Goal: Task Accomplishment & Management: Use online tool/utility

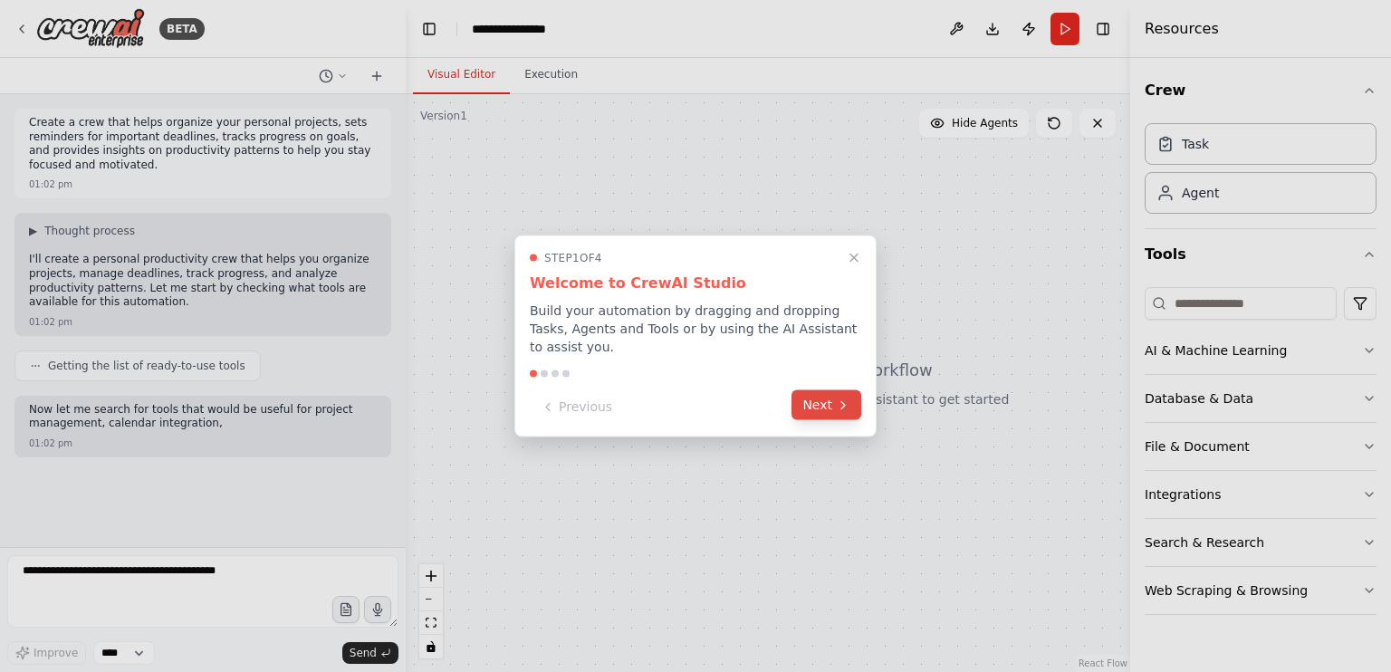
click at [811, 392] on button "Next" at bounding box center [827, 405] width 70 height 30
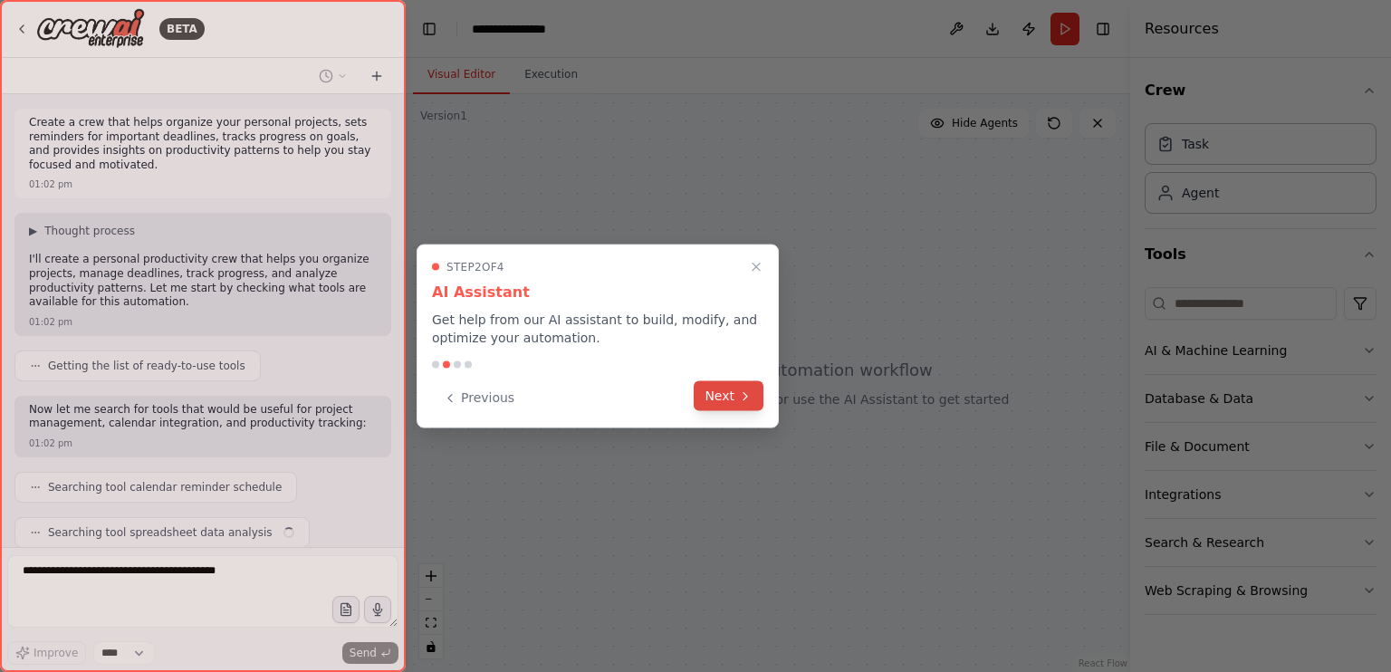
scroll to position [60, 0]
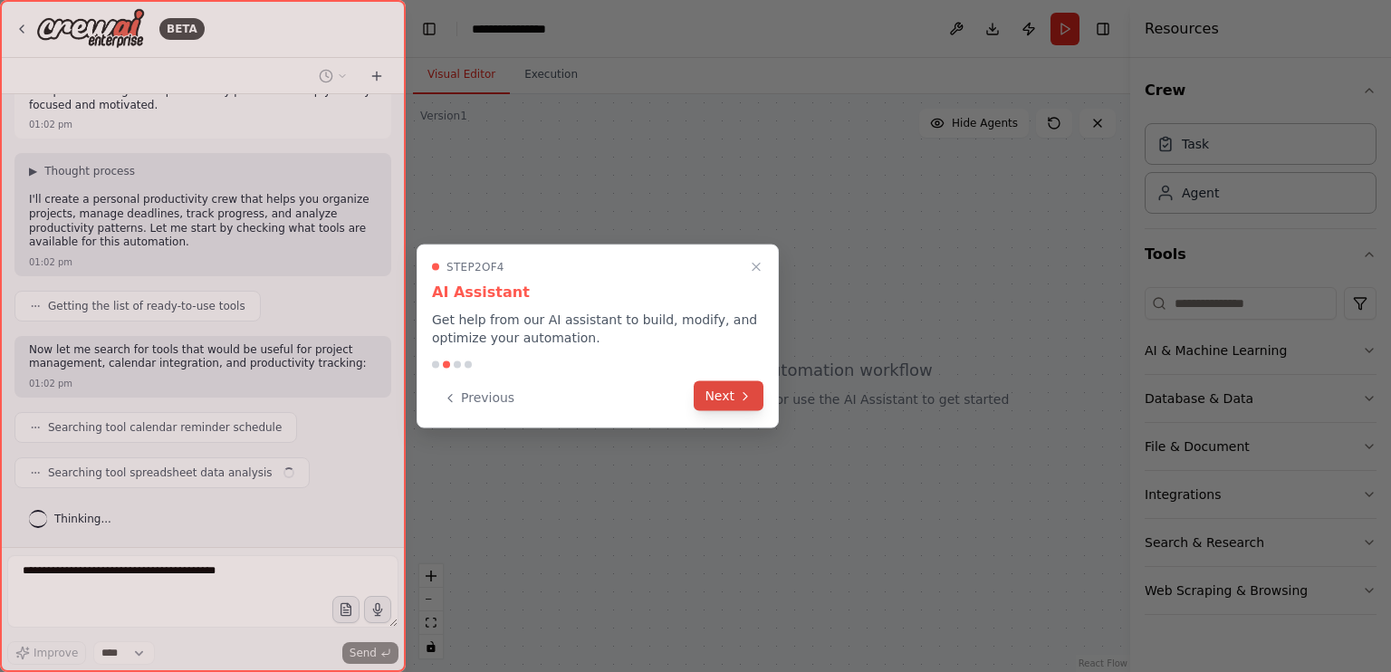
click at [713, 392] on button "Next" at bounding box center [729, 396] width 70 height 30
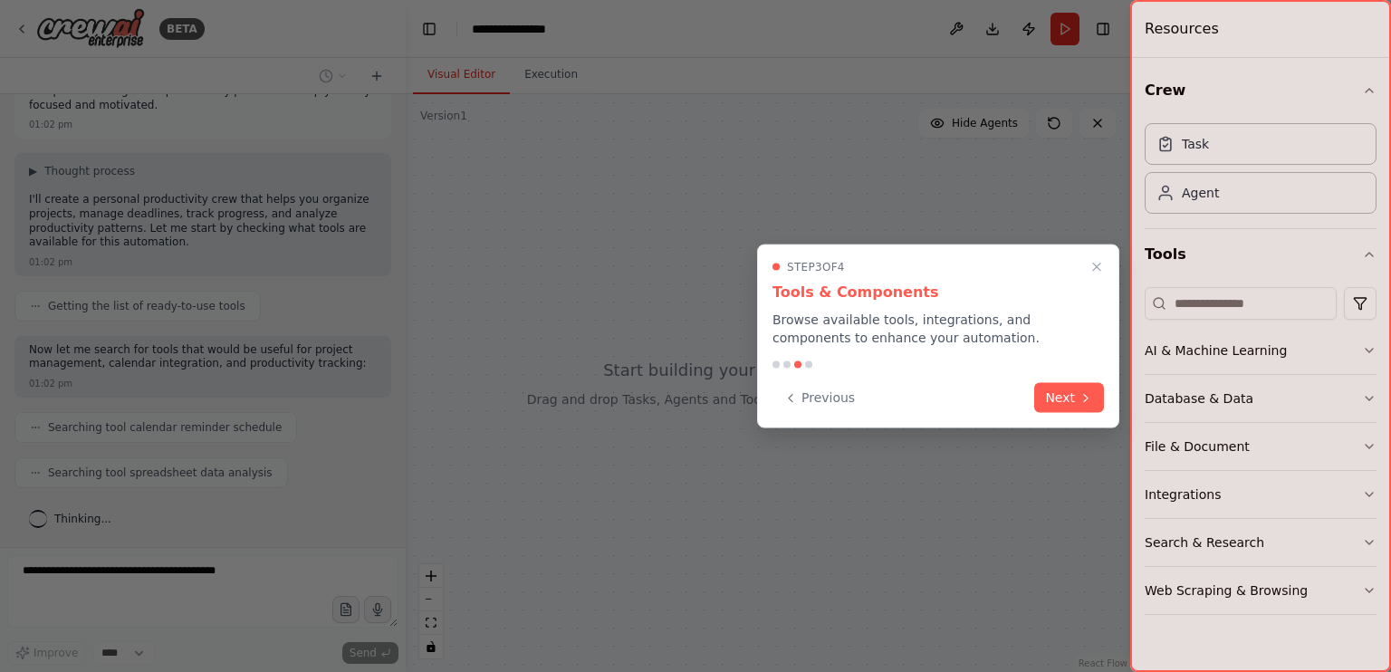
scroll to position [105, 0]
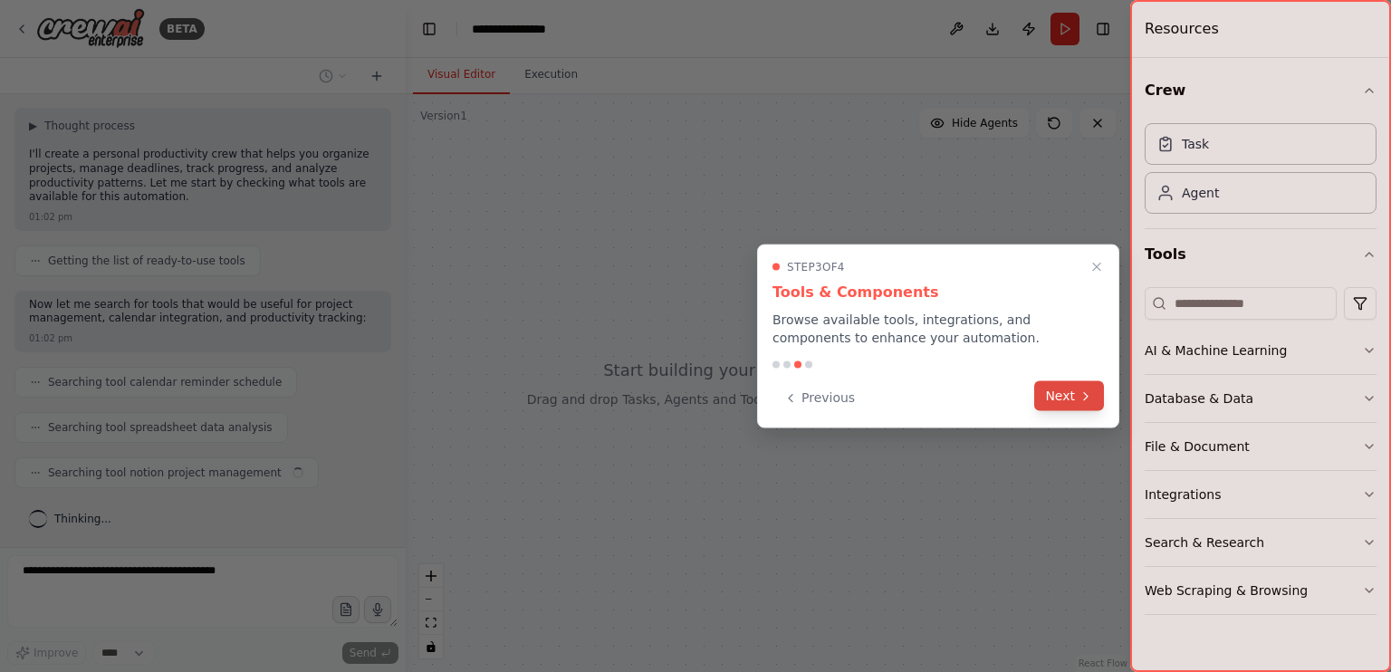
click at [1054, 399] on button "Next" at bounding box center [1069, 396] width 70 height 30
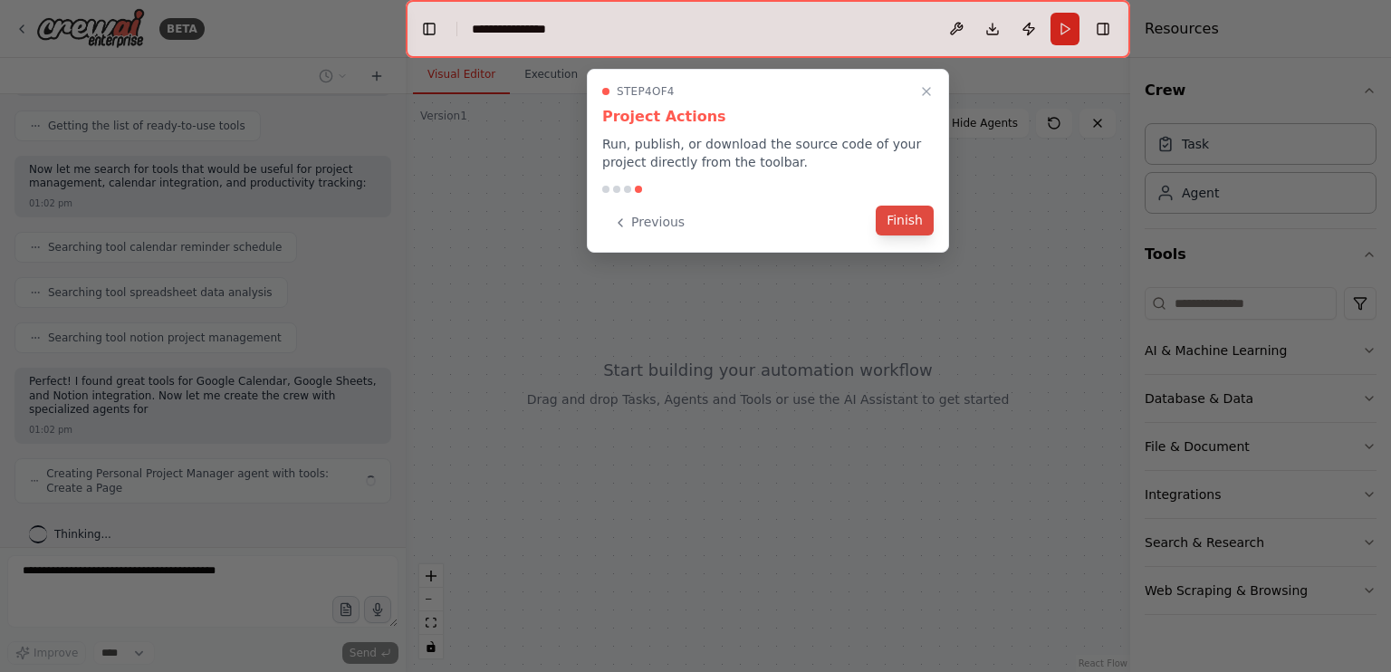
scroll to position [254, 0]
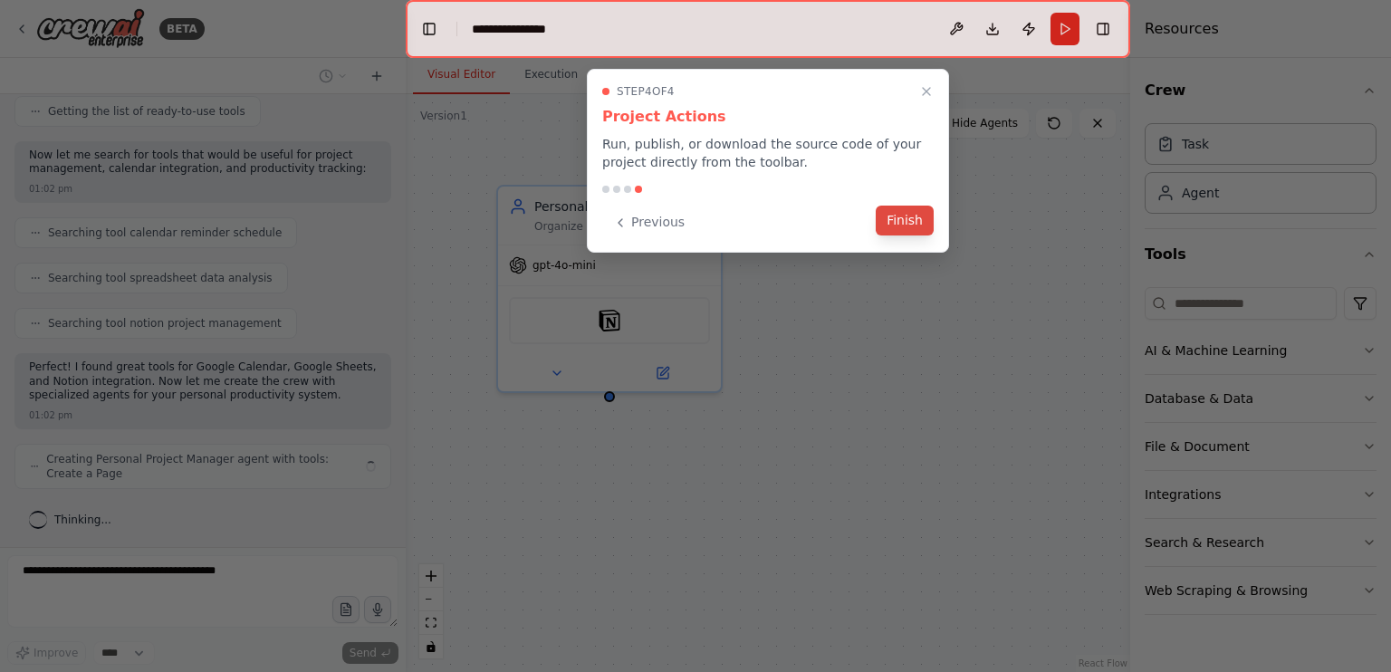
click at [911, 217] on button "Finish" at bounding box center [905, 221] width 58 height 30
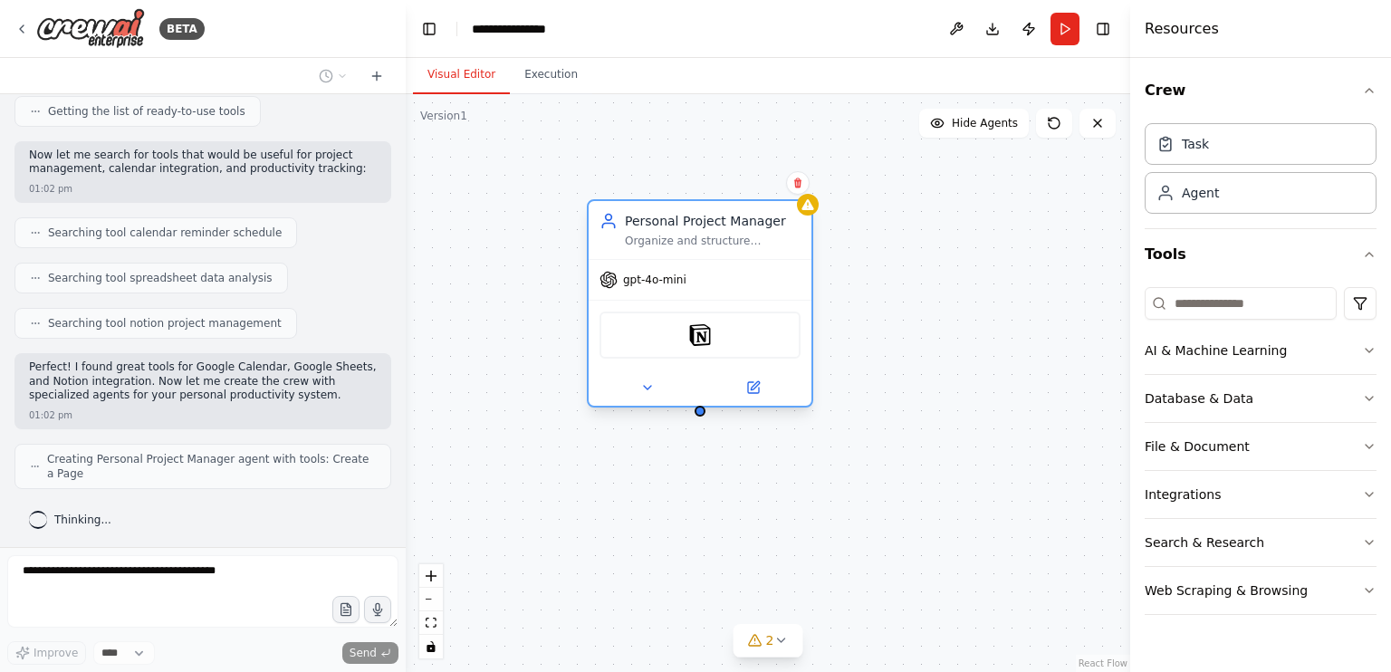
drag, startPoint x: 603, startPoint y: 220, endPoint x: 703, endPoint y: 232, distance: 100.3
click at [703, 232] on div "Personal Project Manager Organize and structure personal projects in {workspace…" at bounding box center [713, 230] width 176 height 36
click at [689, 345] on div "Notion" at bounding box center [700, 335] width 201 height 47
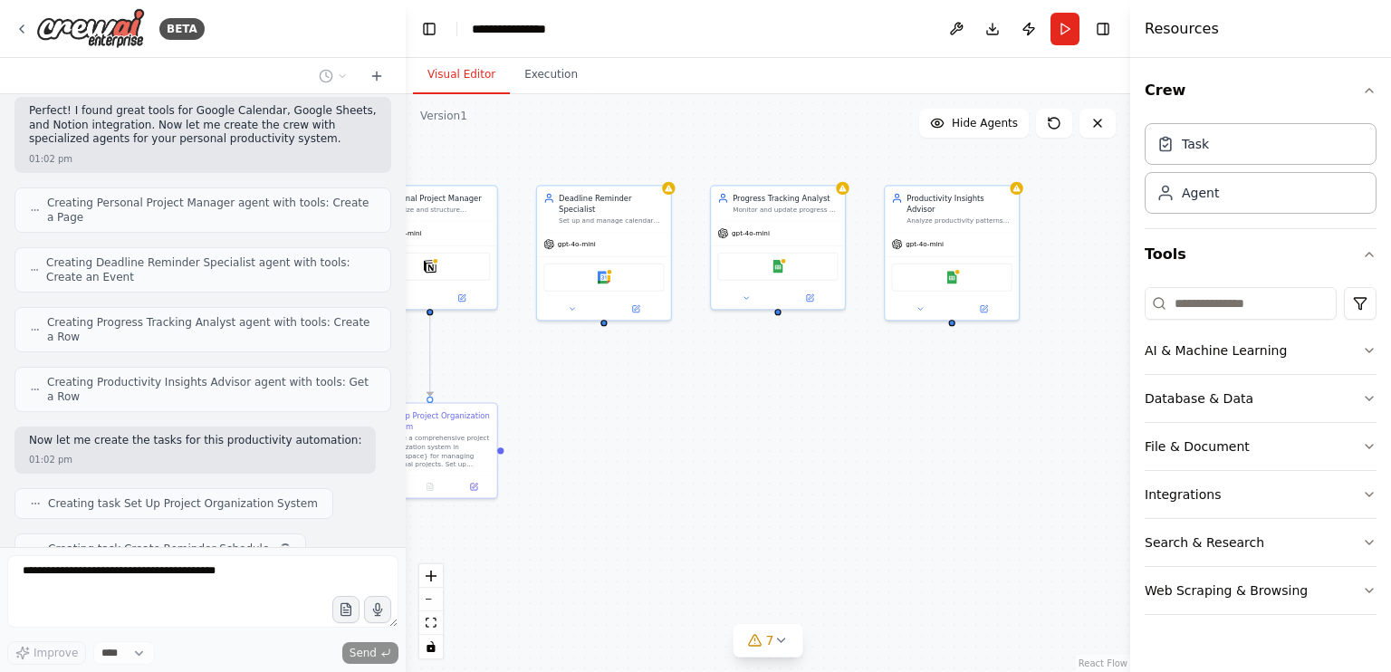
scroll to position [555, 0]
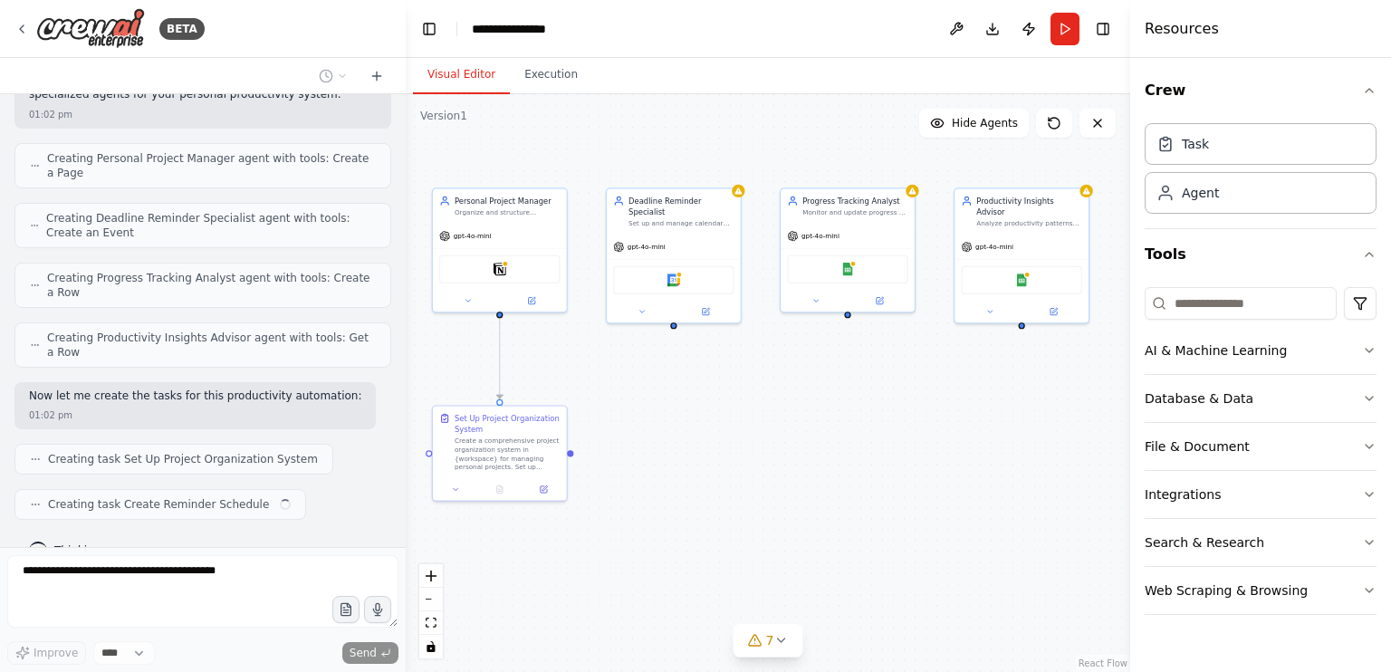
drag, startPoint x: 768, startPoint y: 472, endPoint x: 652, endPoint y: 351, distance: 167.2
click at [652, 351] on div ".deletable-edge-delete-btn { width: 20px; height: 20px; border: 0px solid #ffff…" at bounding box center [768, 383] width 725 height 578
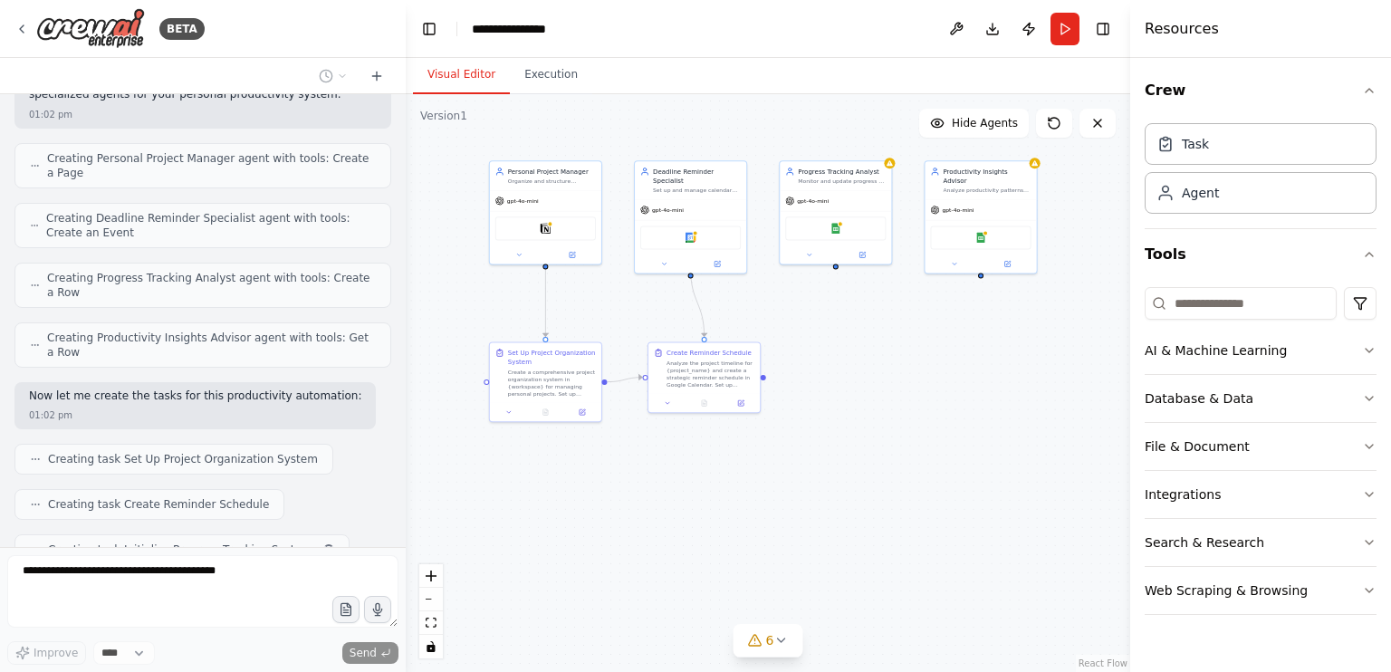
scroll to position [600, 0]
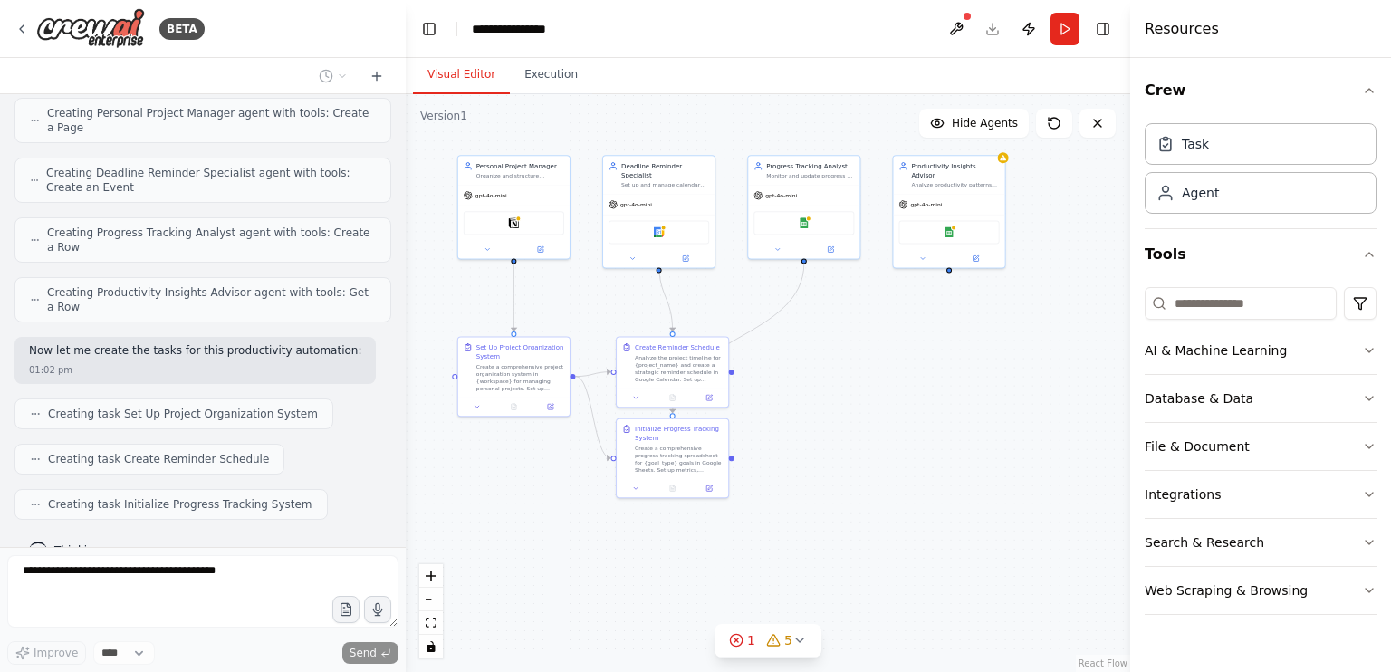
drag, startPoint x: 850, startPoint y: 428, endPoint x: 824, endPoint y: 369, distance: 65.3
click at [824, 369] on div ".deletable-edge-delete-btn { width: 20px; height: 20px; border: 0px solid #ffff…" at bounding box center [768, 383] width 725 height 578
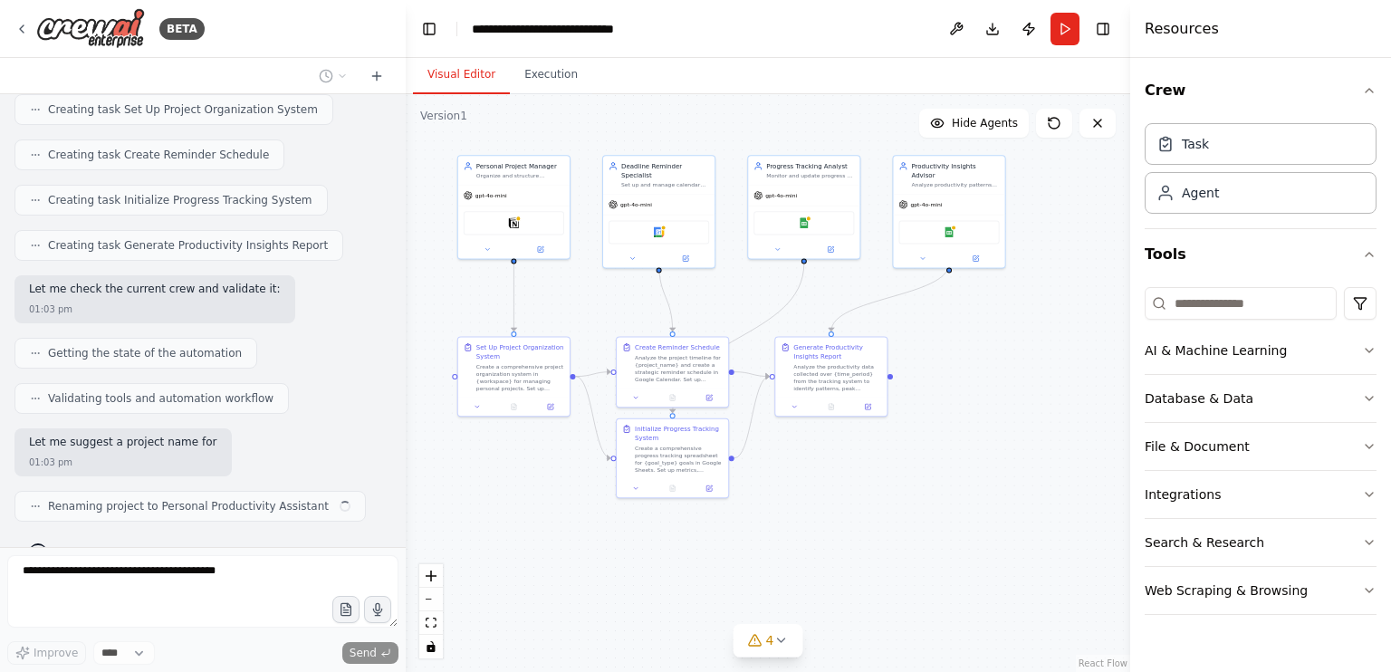
scroll to position [918, 0]
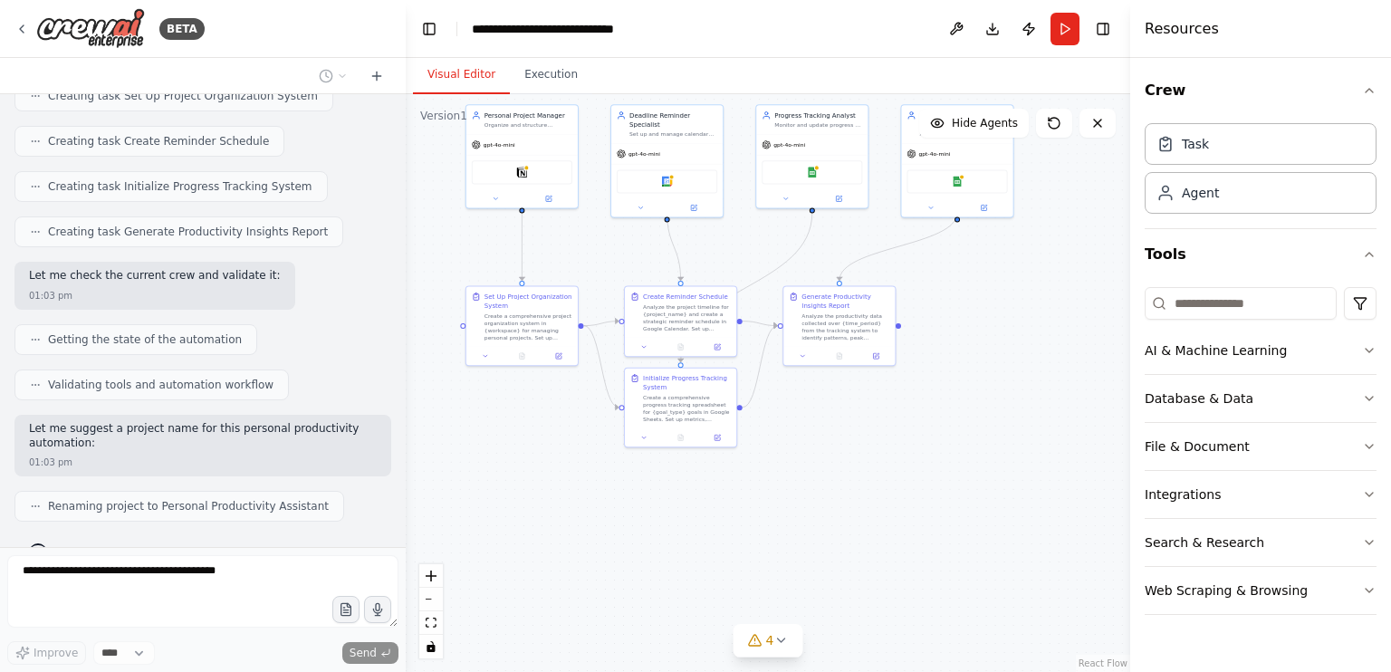
drag, startPoint x: 745, startPoint y: 545, endPoint x: 755, endPoint y: 482, distance: 64.2
click at [755, 482] on div ".deletable-edge-delete-btn { width: 20px; height: 20px; border: 0px solid #ffff…" at bounding box center [768, 383] width 725 height 578
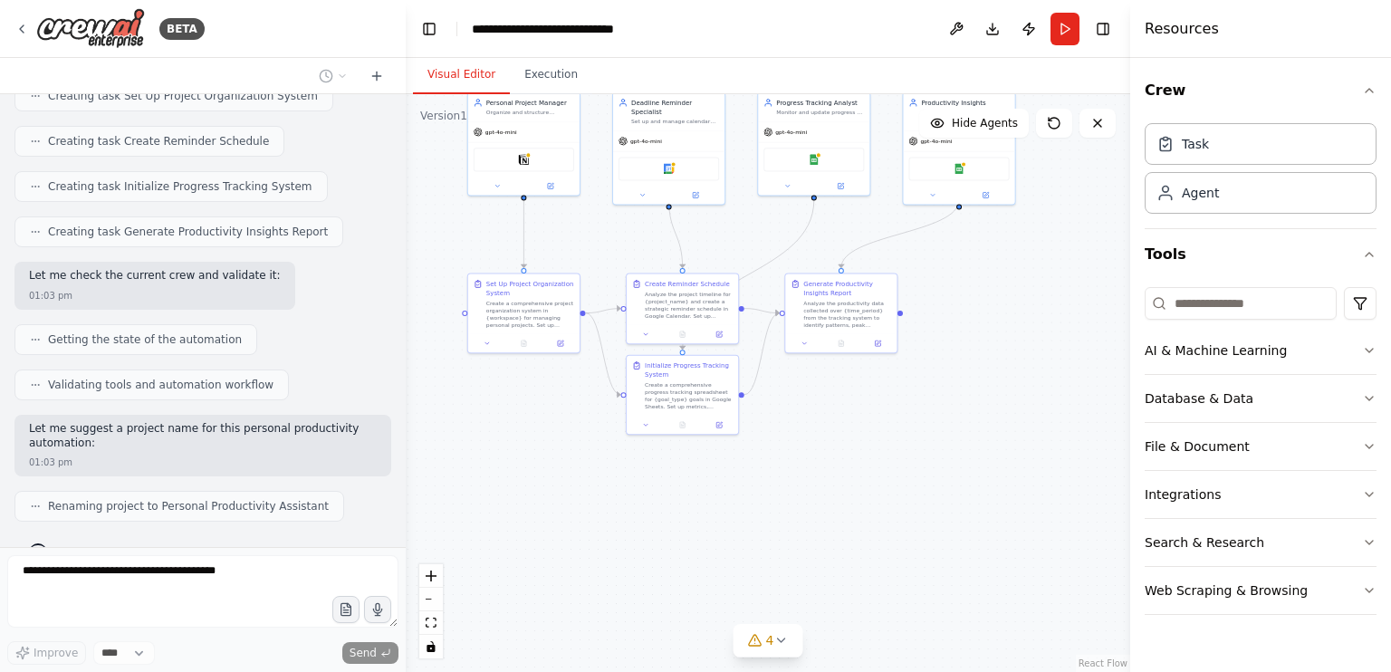
click at [785, 660] on div ".deletable-edge-delete-btn { width: 20px; height: 20px; border: 0px solid #ffff…" at bounding box center [768, 383] width 725 height 578
click at [783, 648] on button "4" at bounding box center [769, 641] width 70 height 34
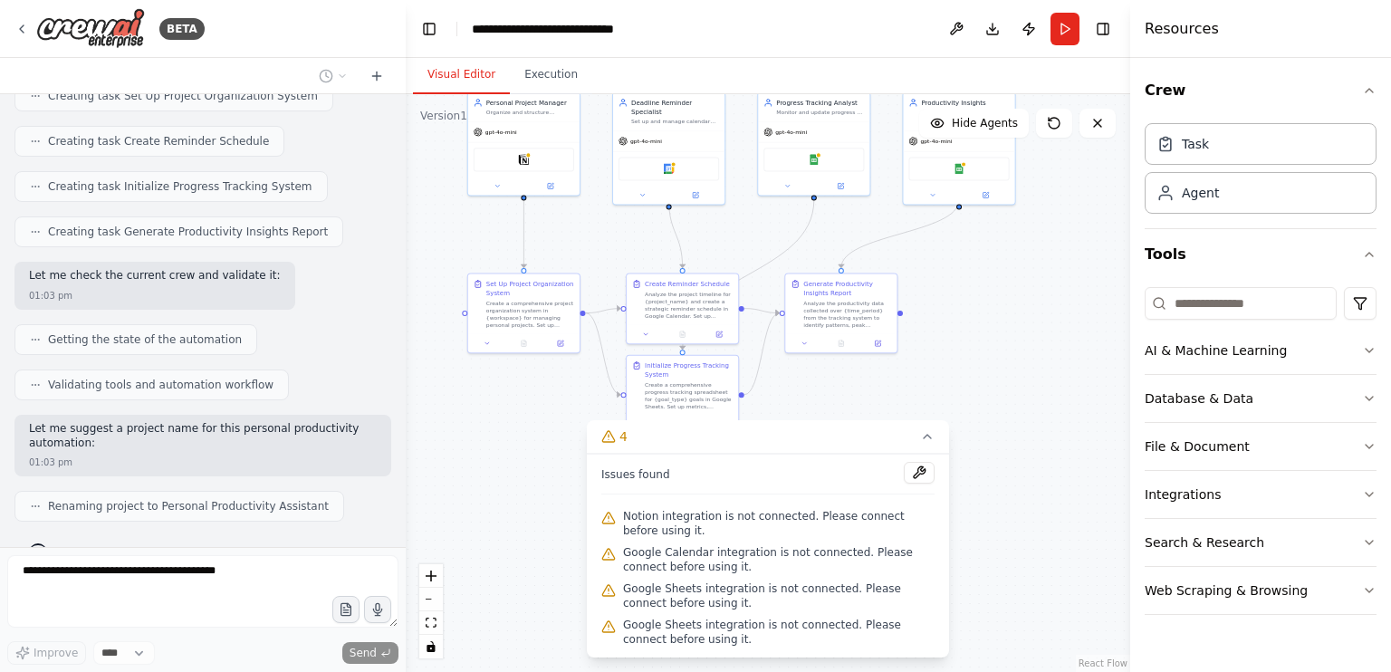
click at [1006, 384] on div ".deletable-edge-delete-btn { width: 20px; height: 20px; border: 0px solid #ffff…" at bounding box center [768, 383] width 725 height 578
click at [926, 444] on icon at bounding box center [927, 436] width 14 height 14
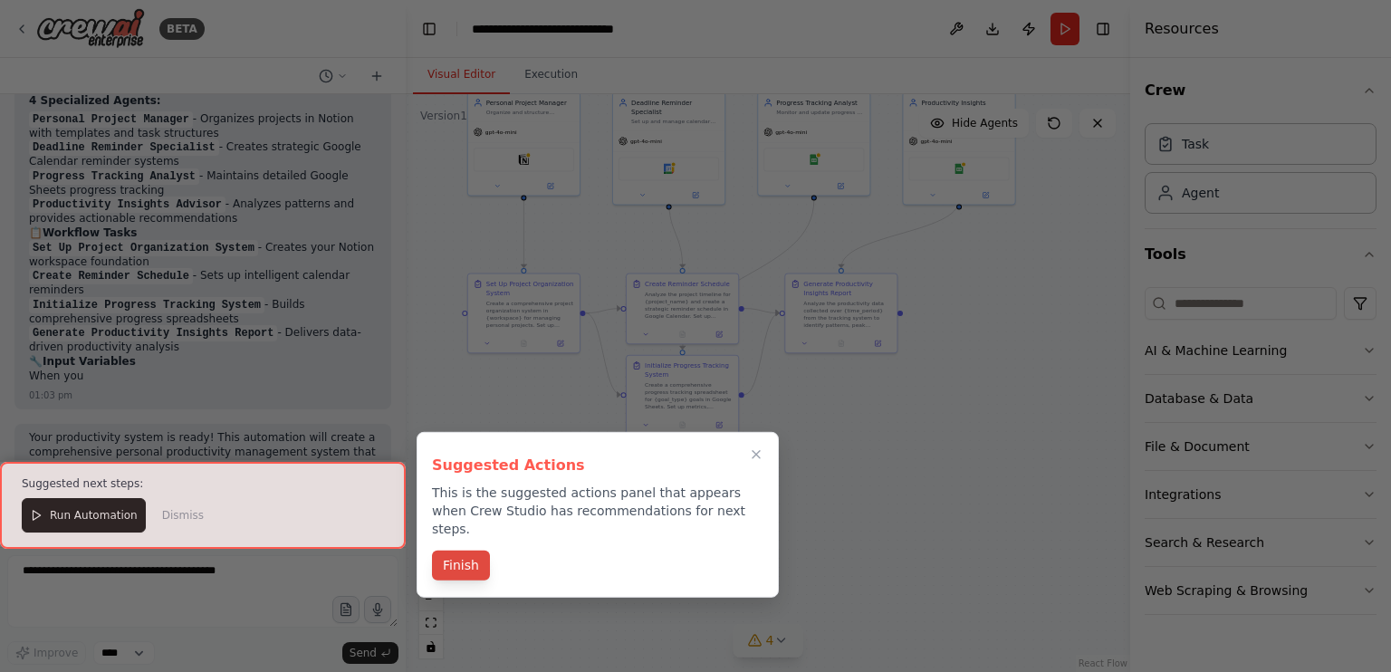
click at [468, 551] on button "Finish" at bounding box center [461, 566] width 58 height 30
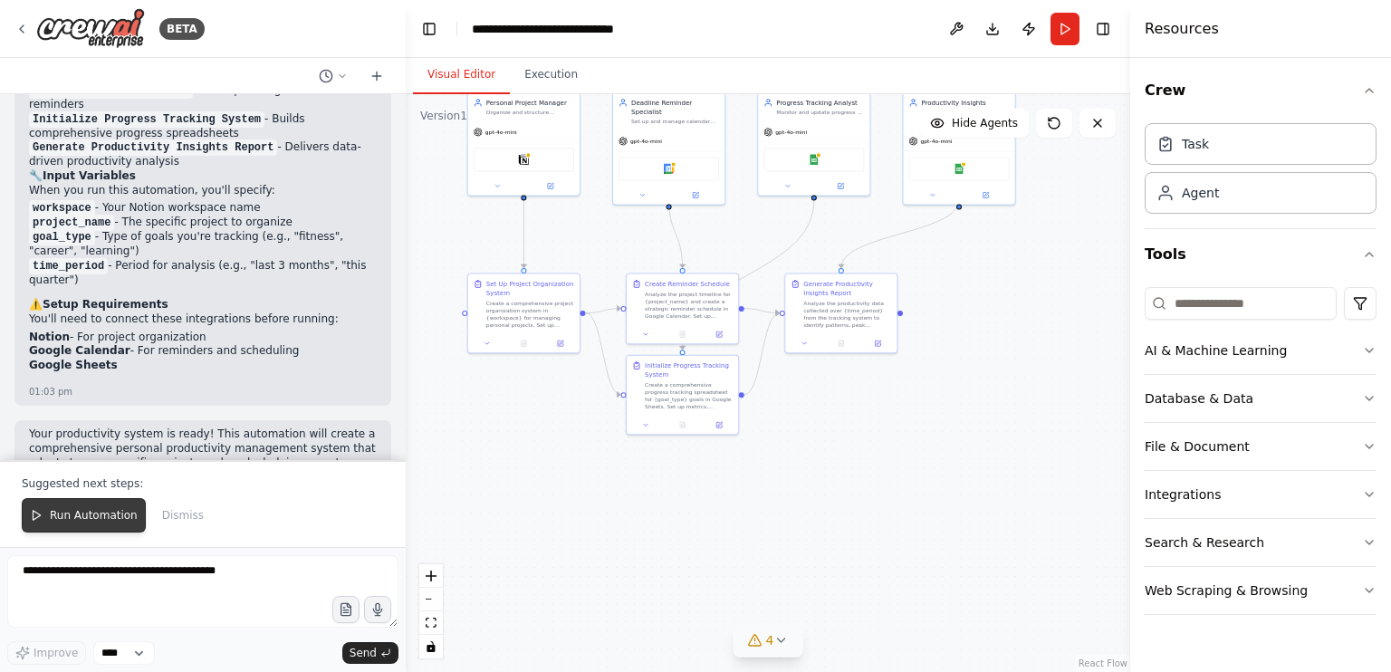
scroll to position [1641, 0]
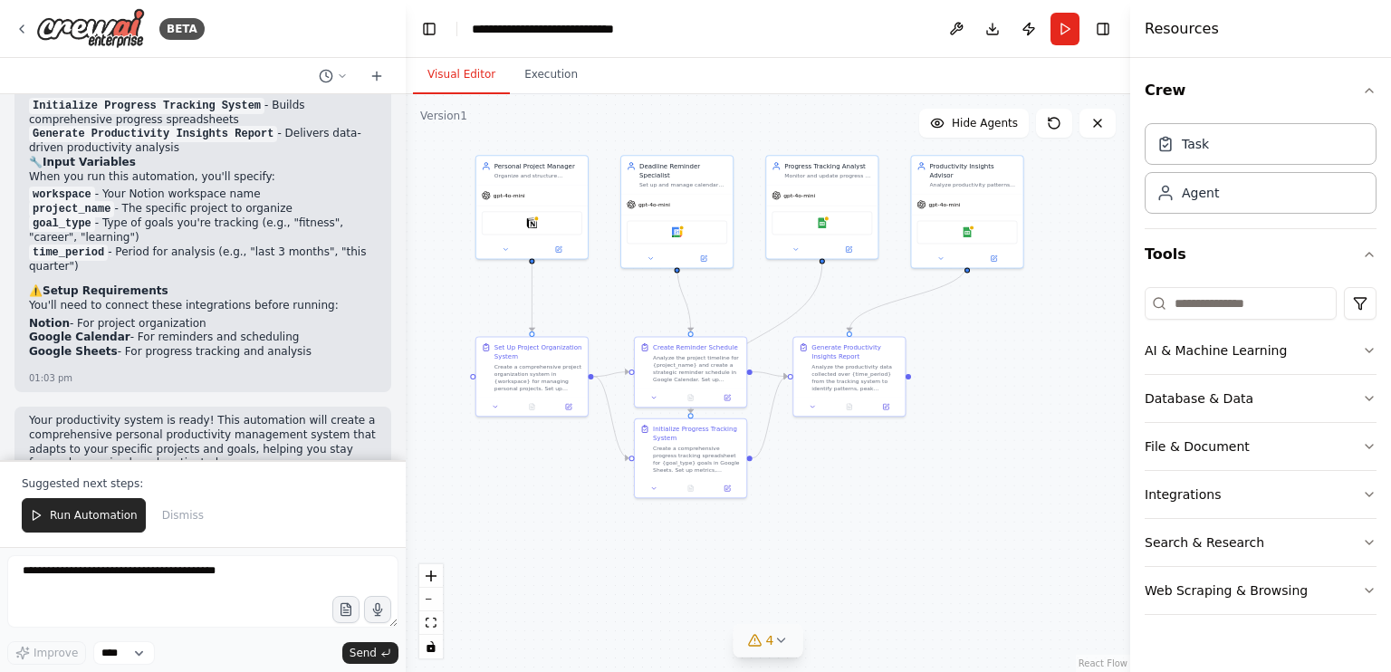
drag, startPoint x: 576, startPoint y: 486, endPoint x: 589, endPoint y: 592, distance: 106.7
click at [589, 592] on div ".deletable-edge-delete-btn { width: 20px; height: 20px; border: 0px solid #ffff…" at bounding box center [768, 383] width 725 height 578
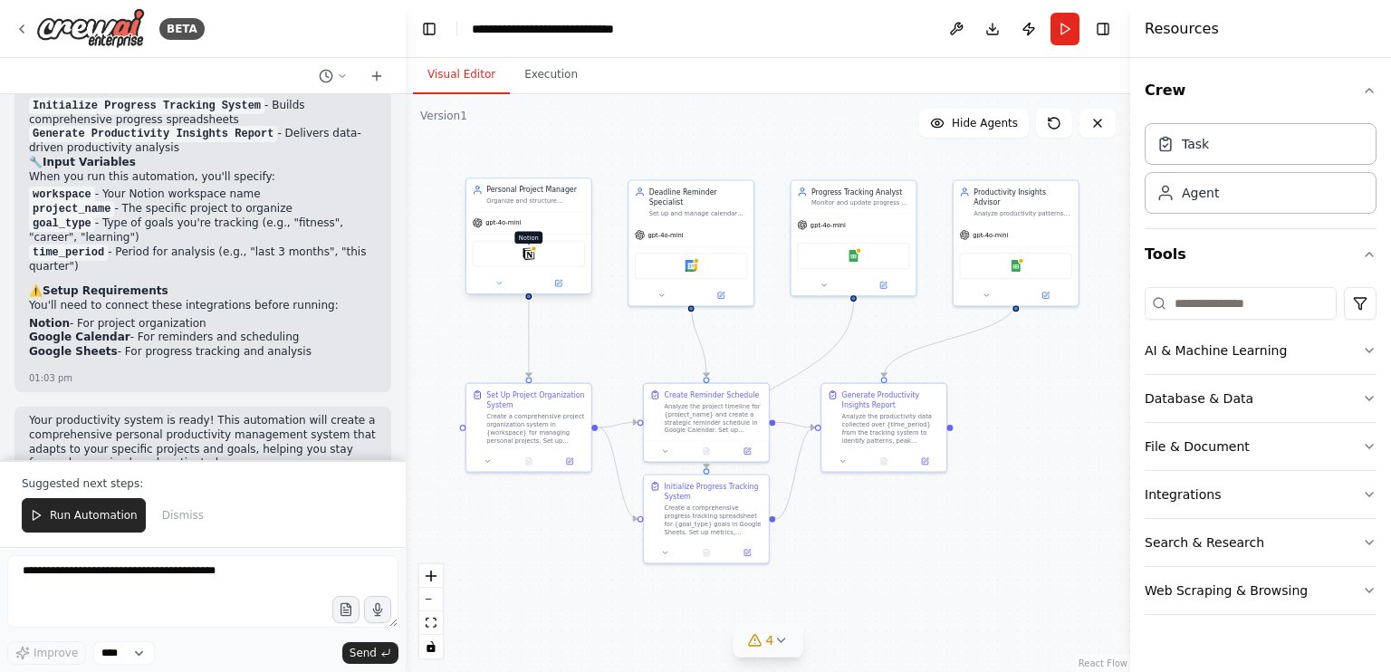
click at [524, 254] on img at bounding box center [529, 253] width 12 height 12
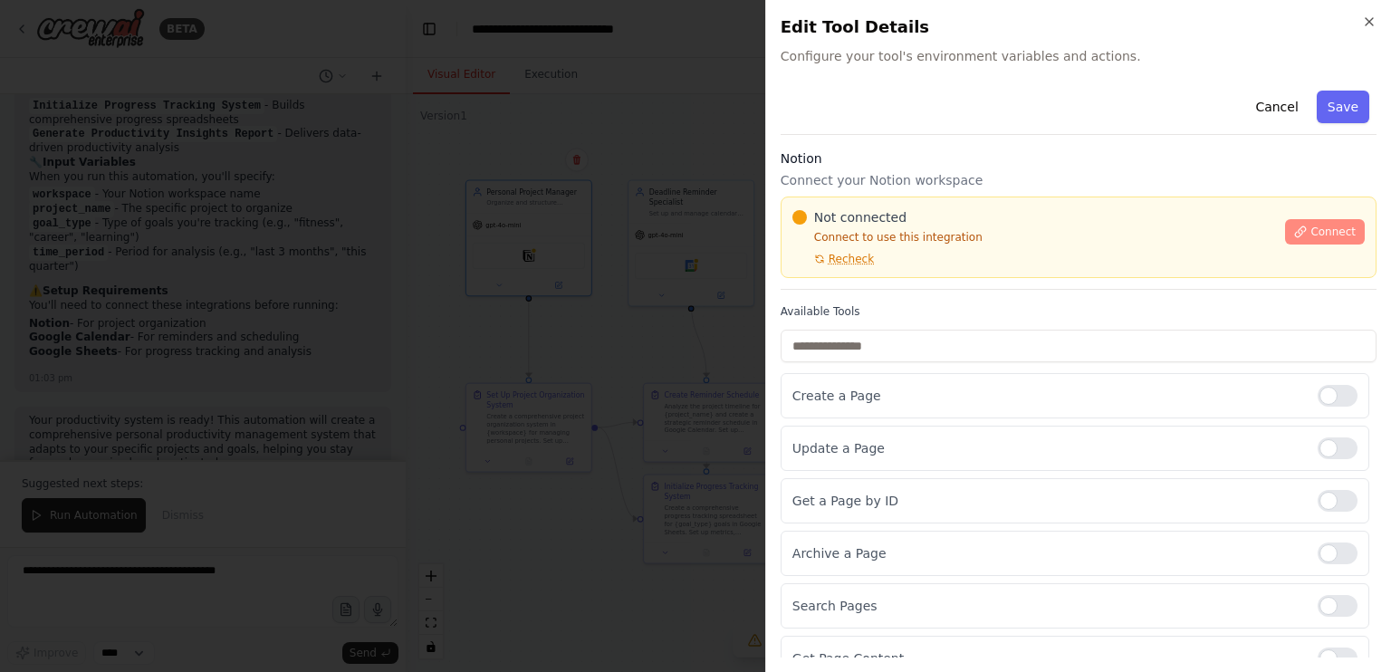
click at [1329, 230] on span "Connect" at bounding box center [1333, 232] width 45 height 14
click at [895, 193] on div "Notion Connect your Notion workspace Not connected Connect to use this integrat…" at bounding box center [1079, 219] width 596 height 140
click at [902, 191] on div "Notion Connect your Notion workspace Not connected Connect to use this integrat…" at bounding box center [1079, 219] width 596 height 140
drag, startPoint x: 902, startPoint y: 191, endPoint x: 897, endPoint y: 183, distance: 9.8
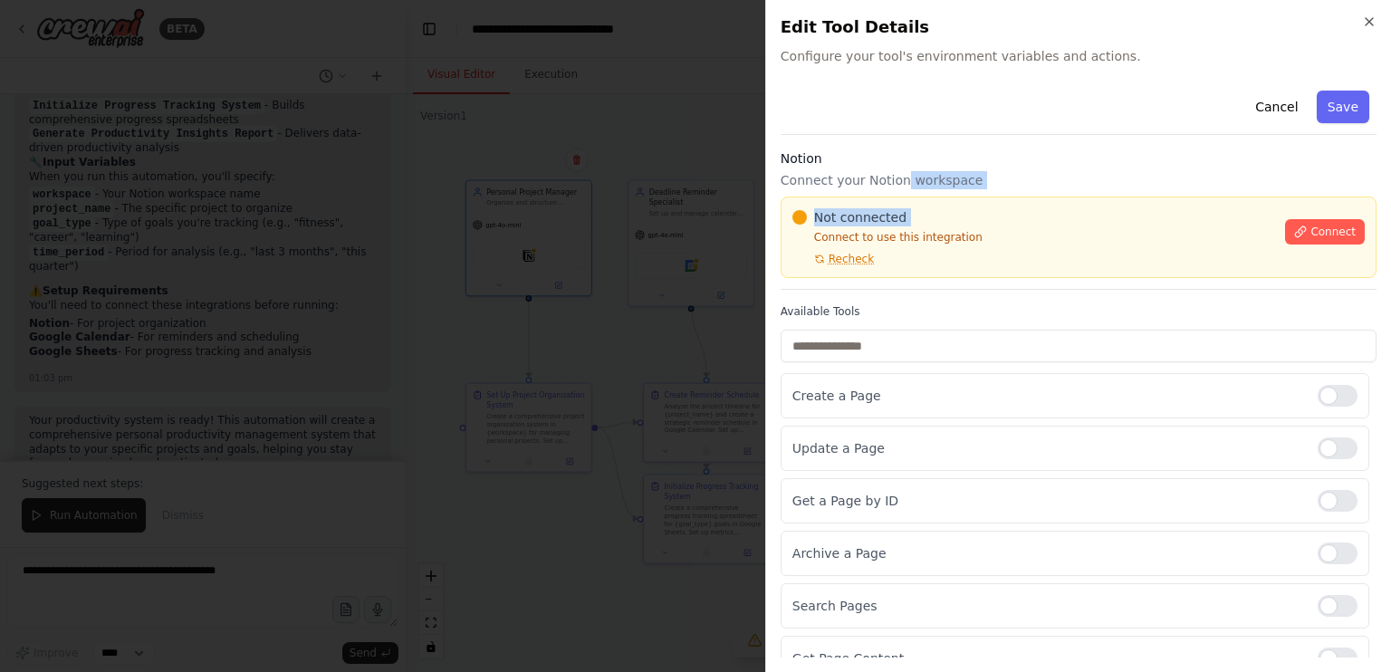
click at [897, 183] on div "Notion Connect your Notion workspace Not connected Connect to use this integrat…" at bounding box center [1079, 219] width 596 height 140
drag, startPoint x: 897, startPoint y: 183, endPoint x: 898, endPoint y: 198, distance: 15.4
click at [898, 198] on div "Not connected Connect to use this integration Recheck Connect" at bounding box center [1079, 238] width 596 height 82
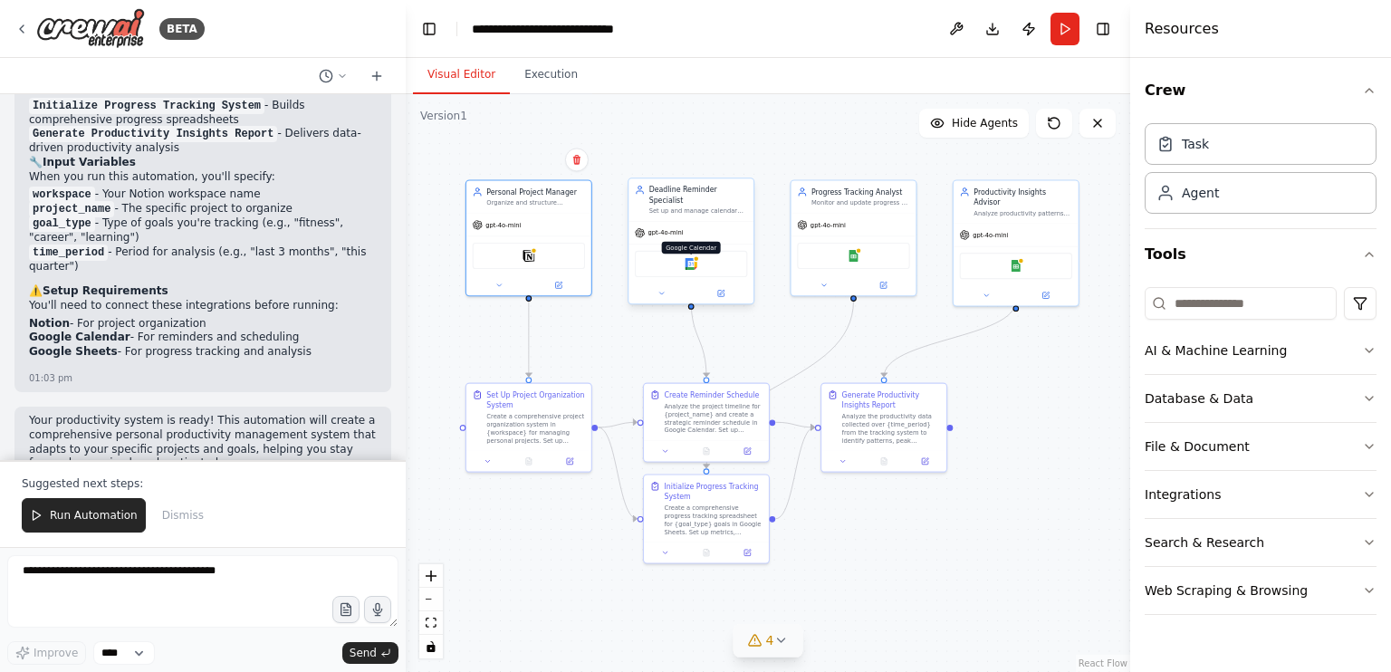
click at [692, 258] on img at bounding box center [691, 264] width 12 height 12
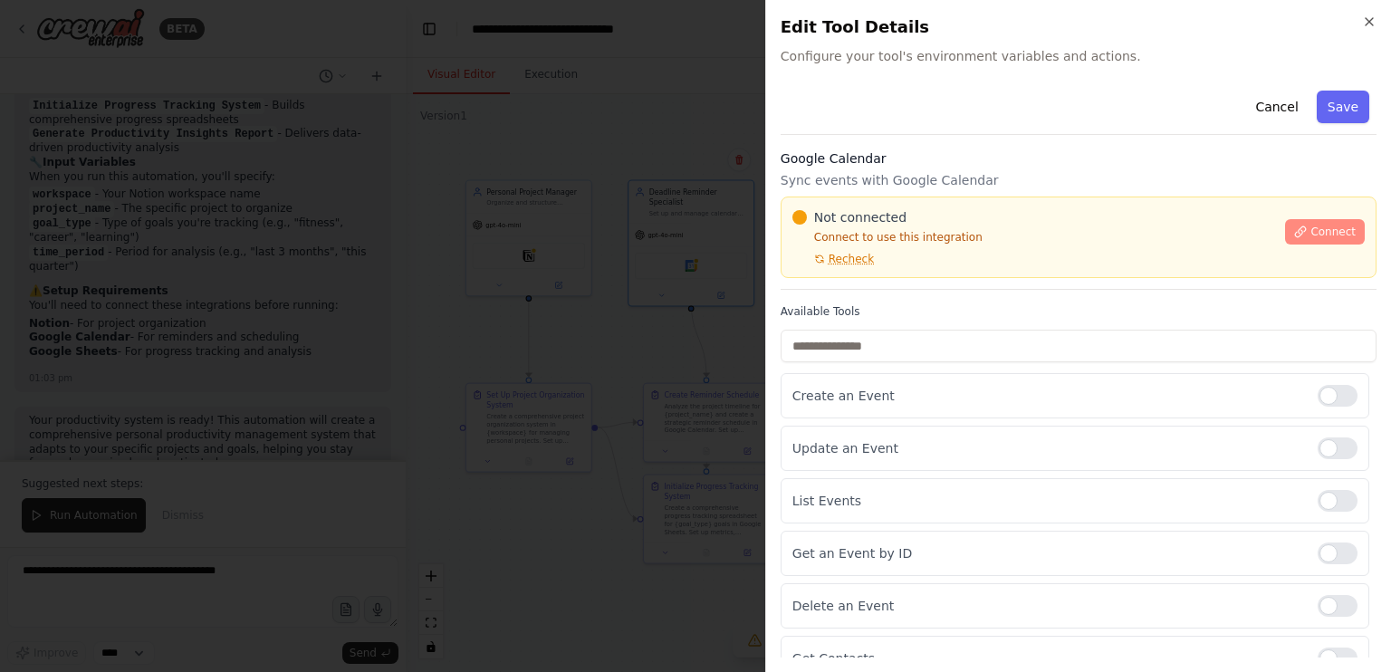
click at [1311, 229] on span "Connect" at bounding box center [1333, 232] width 45 height 14
click at [847, 193] on div "Google Calendar Sync events with Google Calendar Not connected Connect to use t…" at bounding box center [1079, 219] width 596 height 140
click at [1010, 145] on div "Cancel Save Google Calendar Sync events with Google Calendar Not connected Conn…" at bounding box center [1079, 539] width 596 height 913
click at [1018, 157] on h3 "Google Calendar" at bounding box center [1079, 158] width 596 height 18
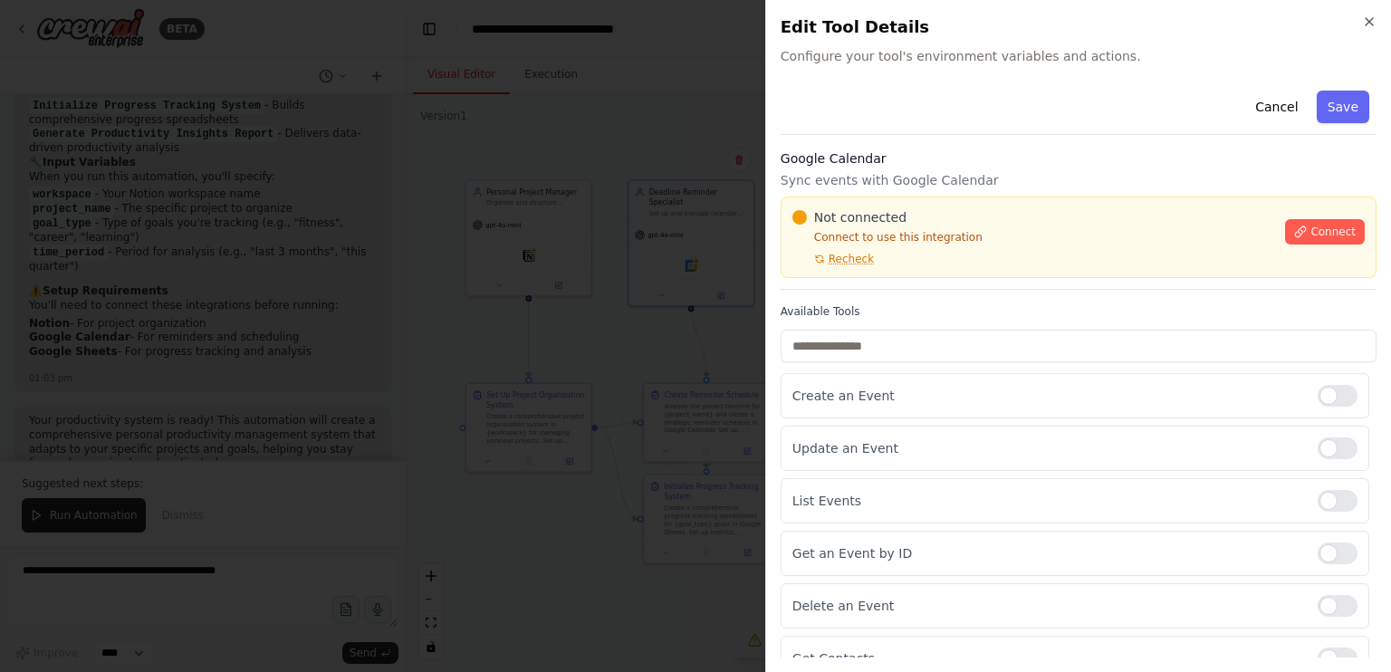
click at [1018, 157] on h3 "Google Calendar" at bounding box center [1079, 158] width 596 height 18
click at [463, 536] on div at bounding box center [695, 336] width 1391 height 672
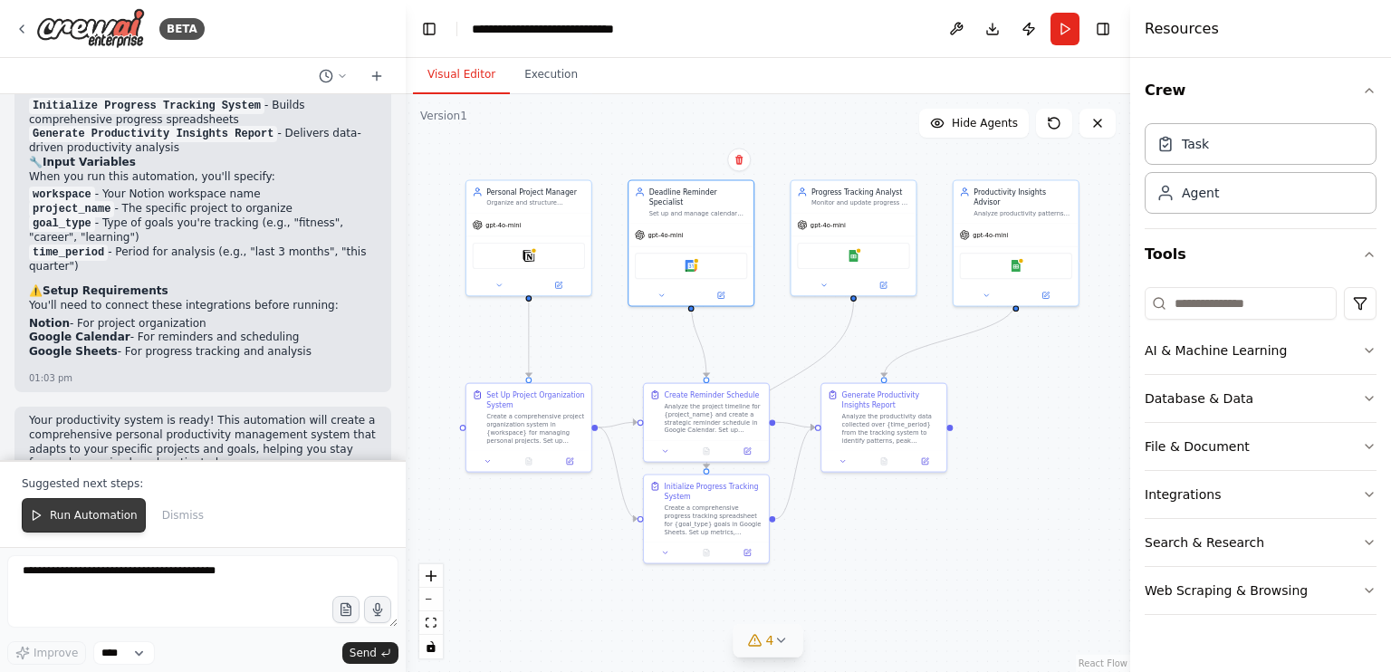
click at [91, 523] on span "Run Automation" at bounding box center [94, 515] width 88 height 14
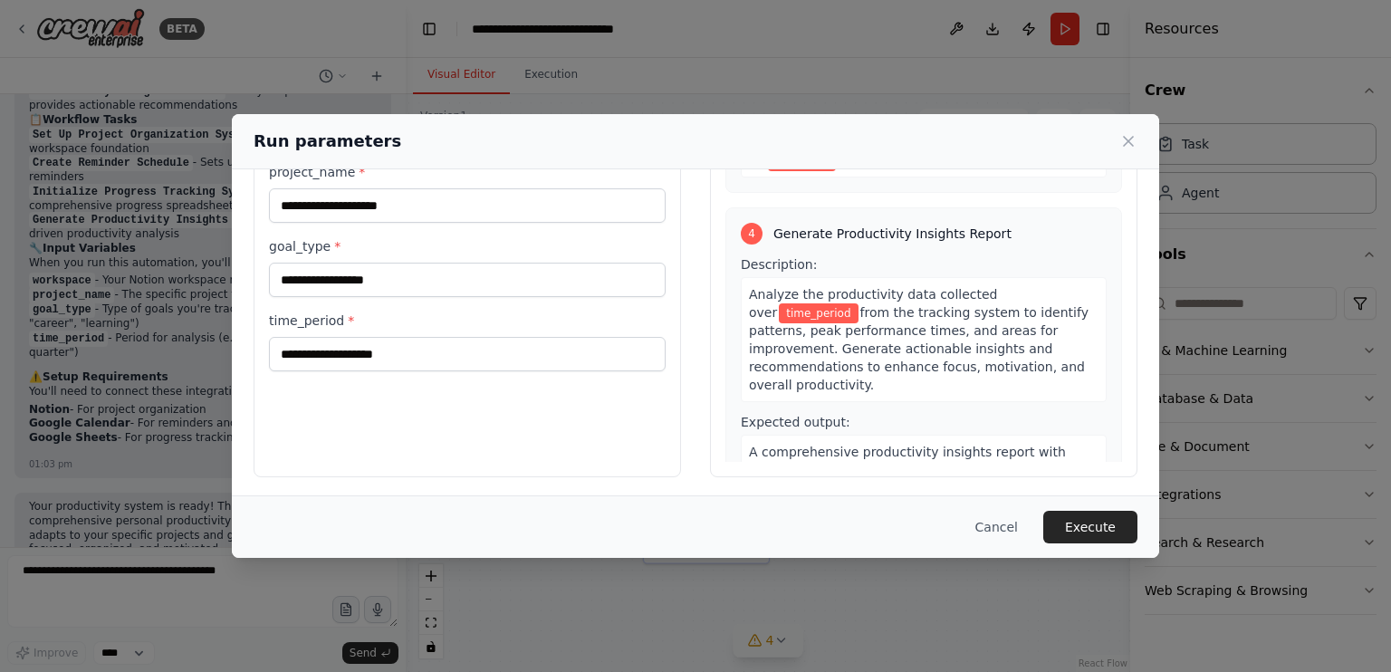
scroll to position [146, 0]
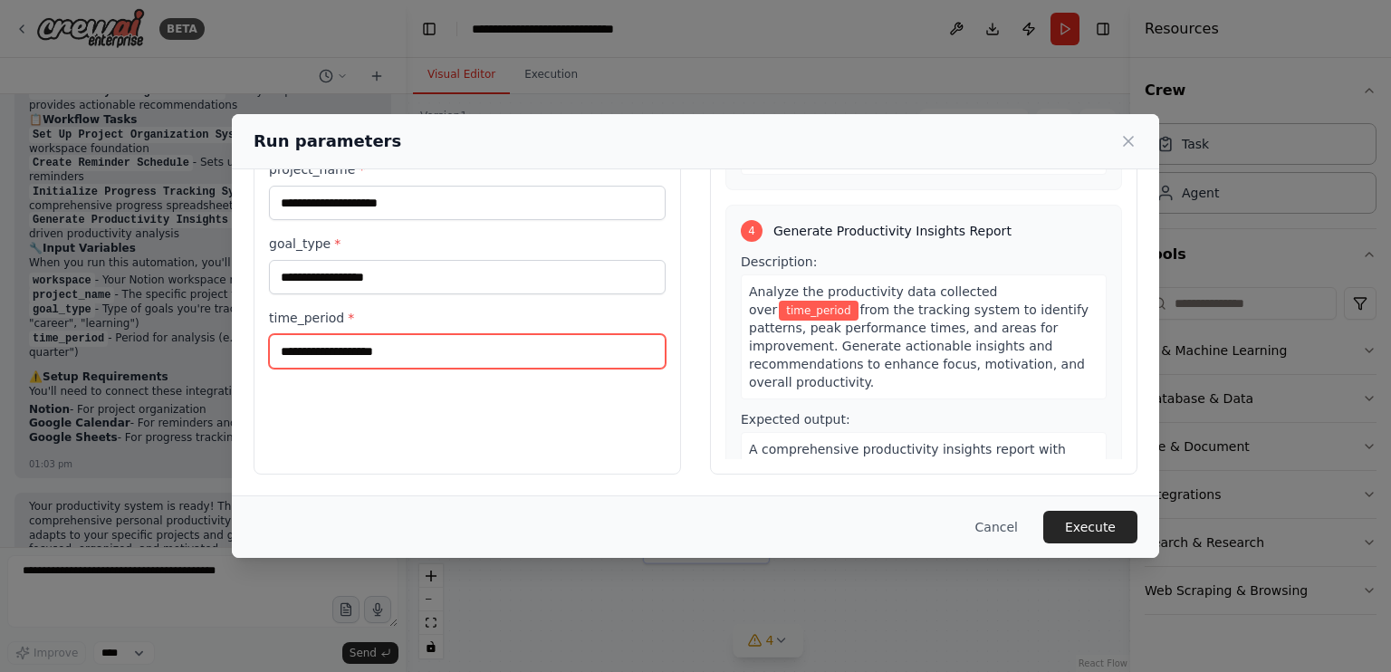
click at [466, 357] on input "time_period *" at bounding box center [467, 351] width 397 height 34
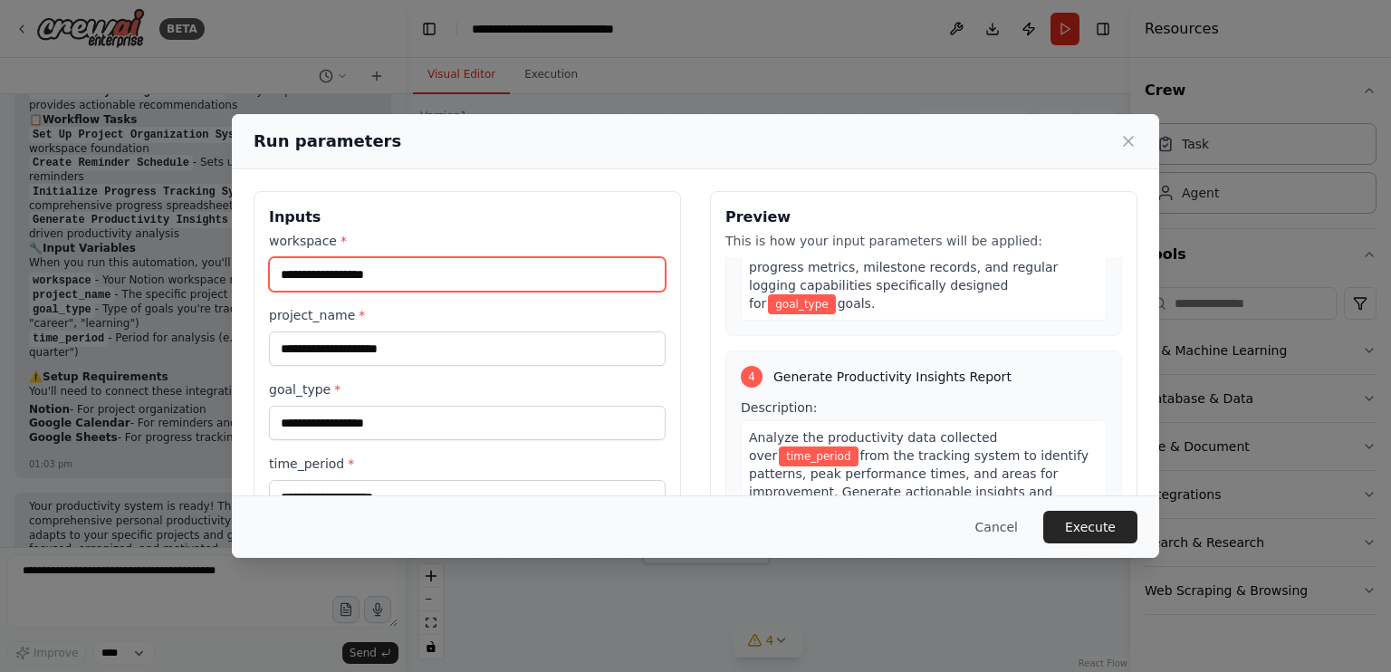
click at [412, 275] on input "workspace *" at bounding box center [467, 274] width 397 height 34
type input "*"
type input "******"
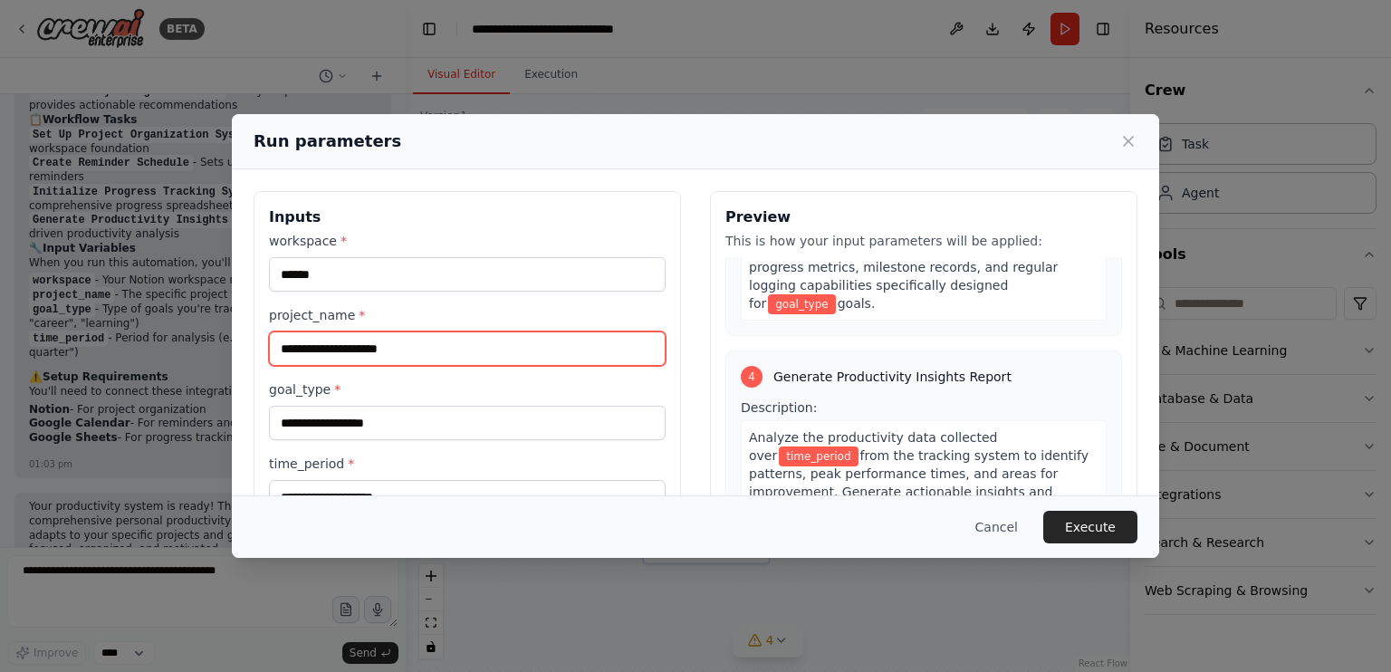
click at [370, 350] on input "project_name *" at bounding box center [467, 348] width 397 height 34
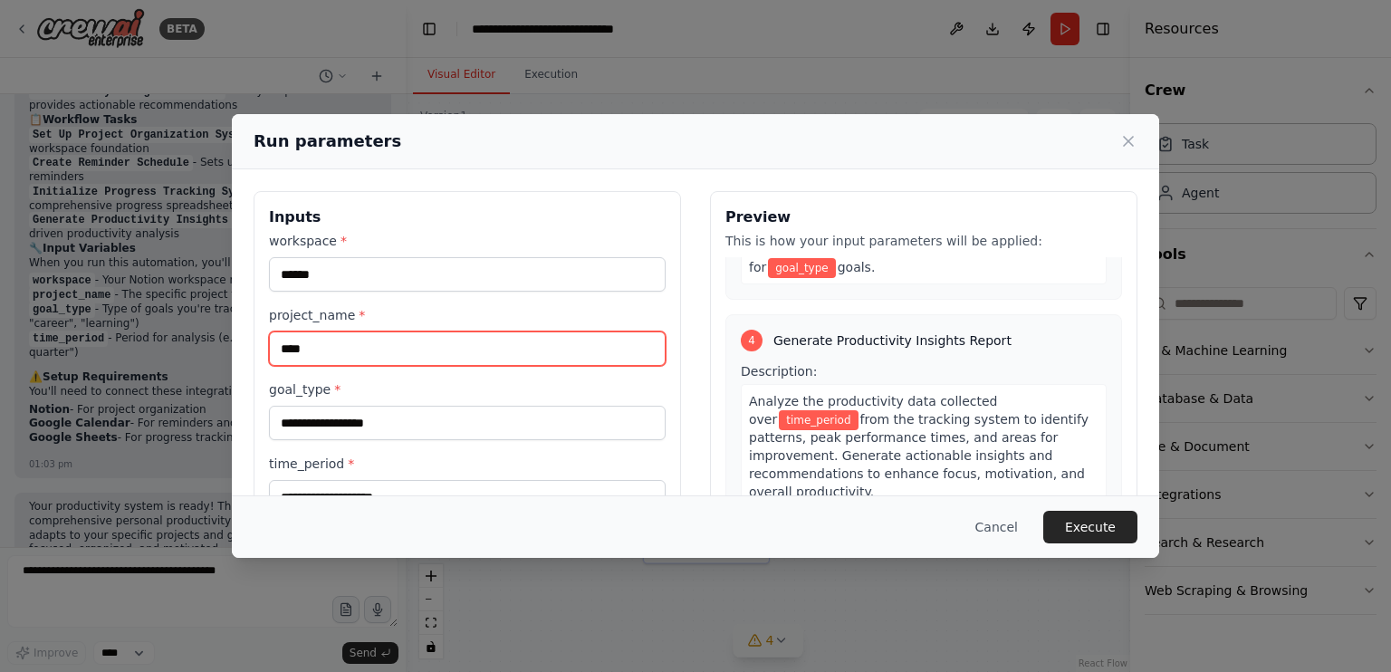
type input "****"
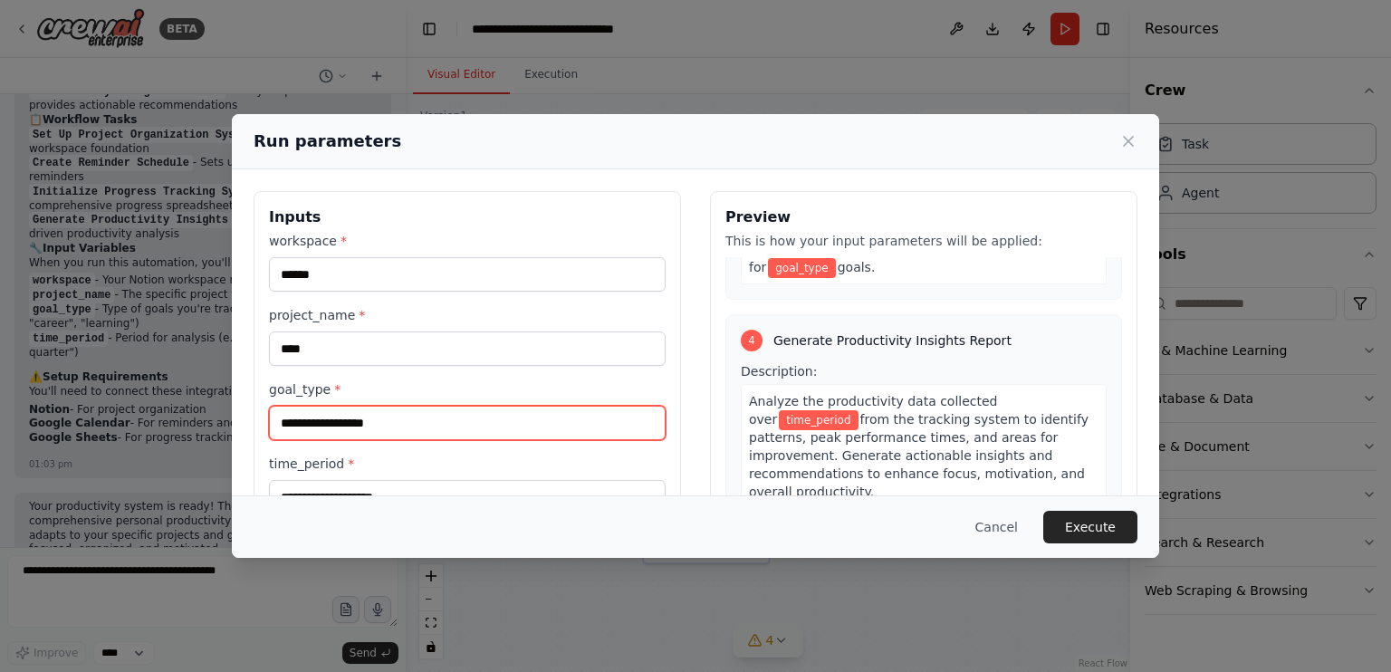
click at [374, 434] on input "goal_type *" at bounding box center [467, 423] width 397 height 34
type input "**********"
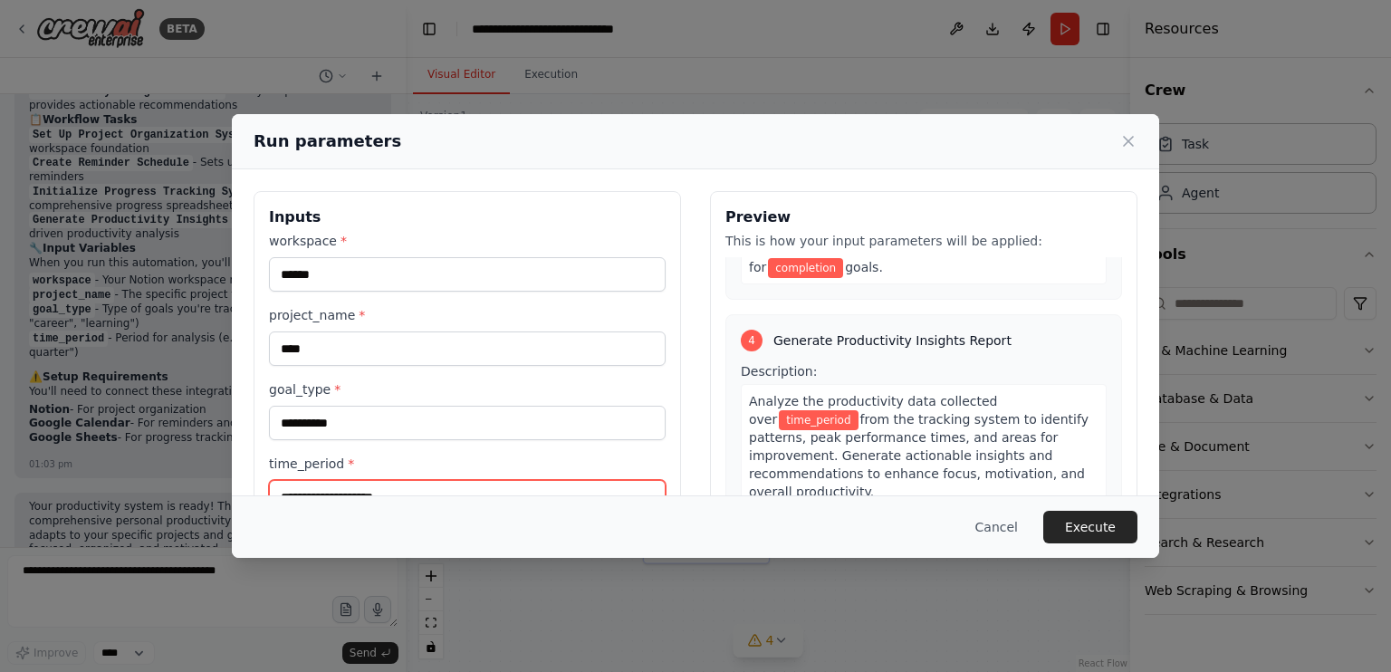
click at [418, 483] on input "time_period *" at bounding box center [467, 497] width 397 height 34
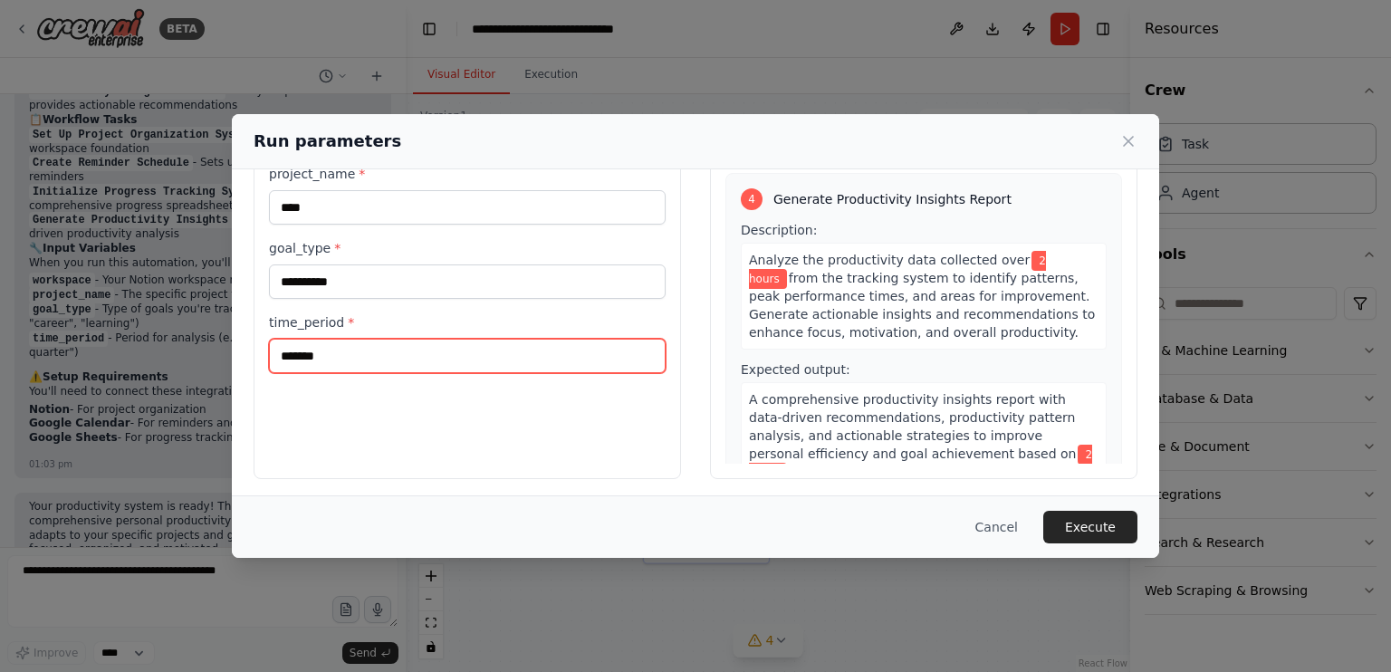
scroll to position [146, 0]
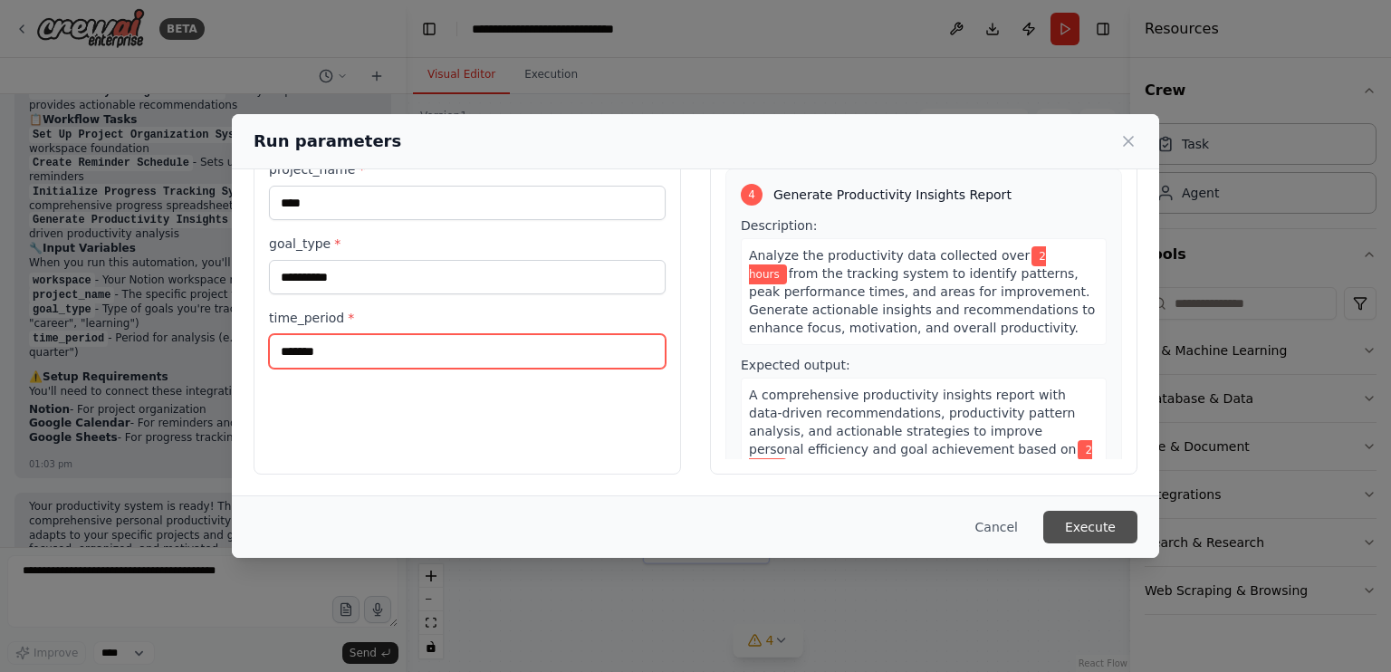
type input "*******"
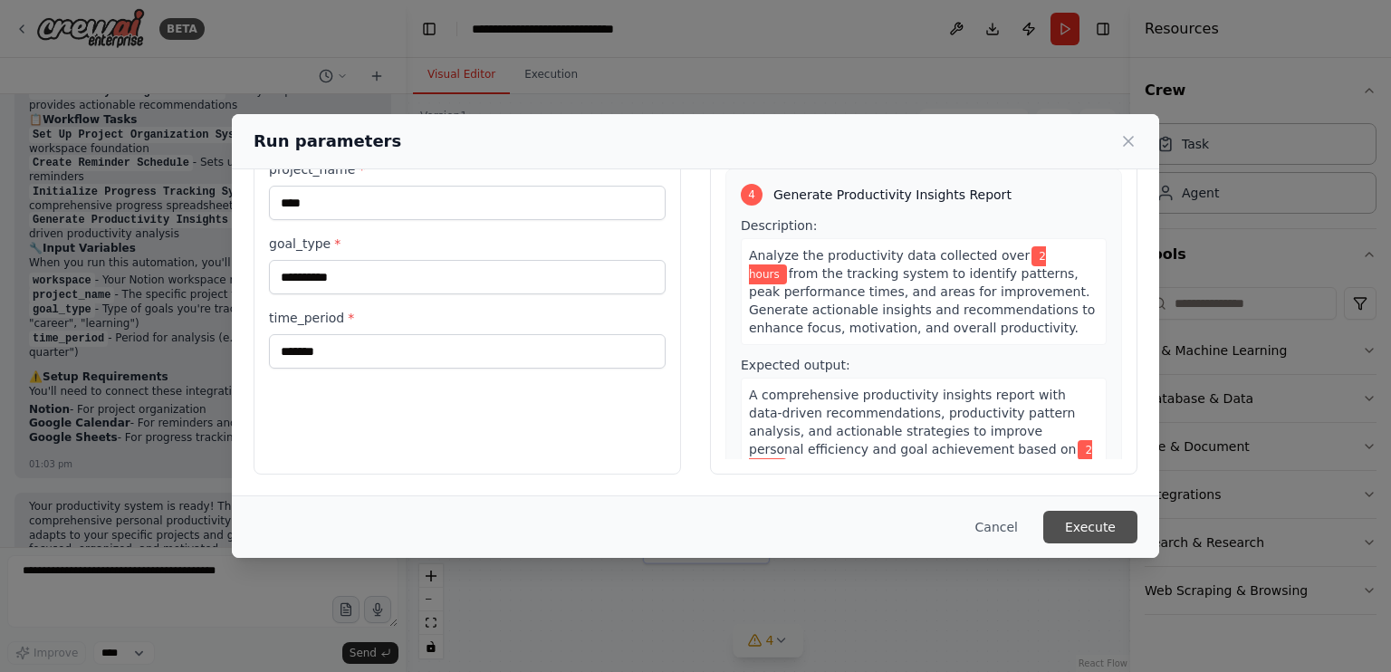
click at [1098, 533] on button "Execute" at bounding box center [1090, 527] width 94 height 33
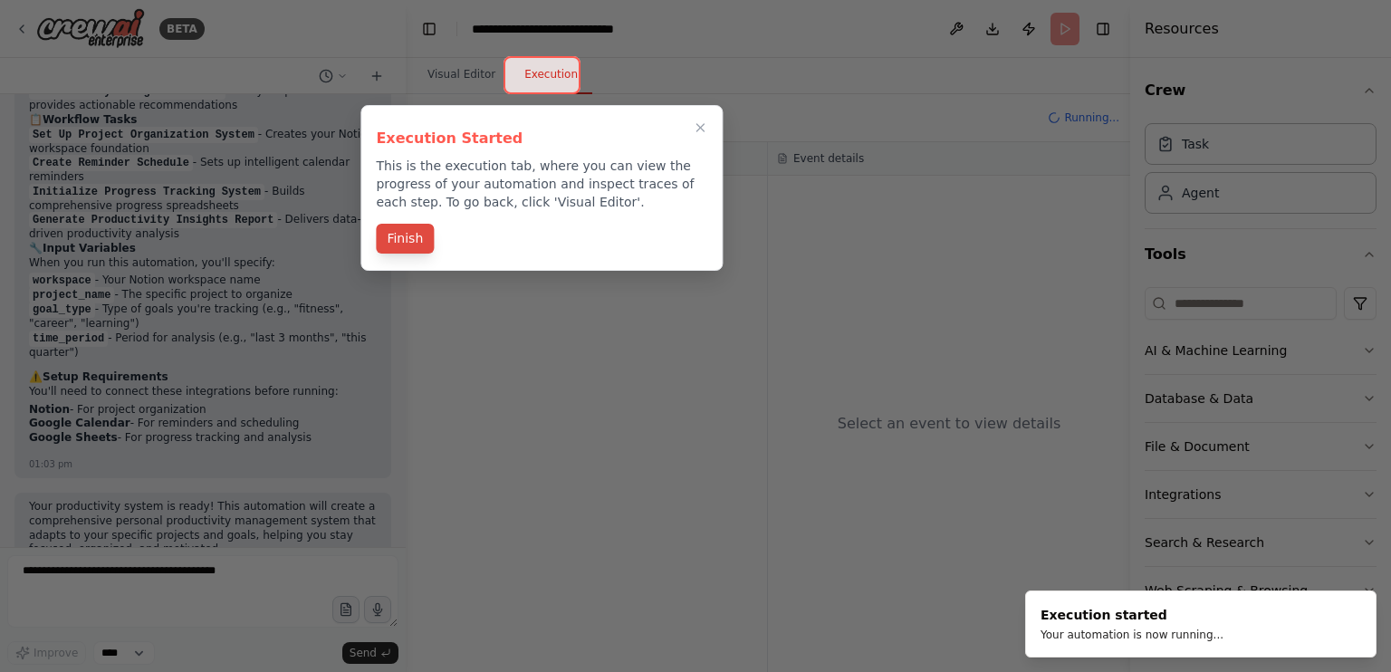
click at [412, 239] on button "Finish" at bounding box center [405, 239] width 58 height 30
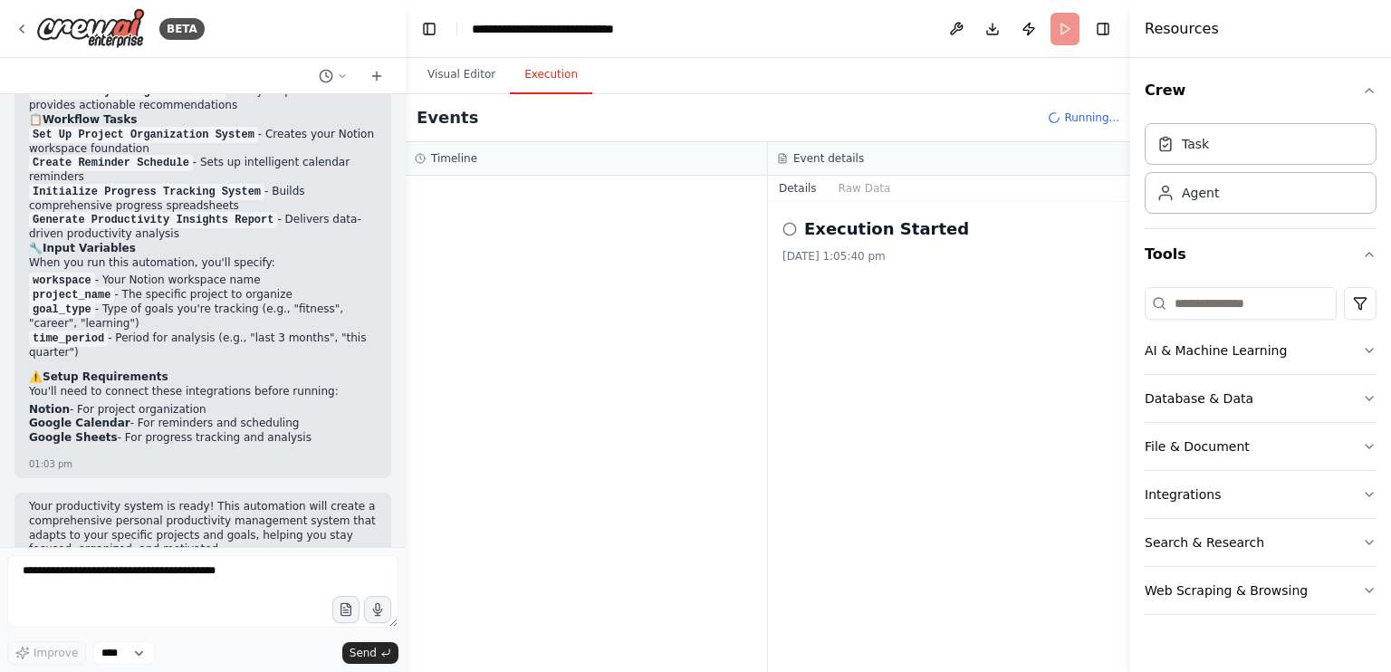
click at [788, 226] on icon at bounding box center [790, 229] width 14 height 14
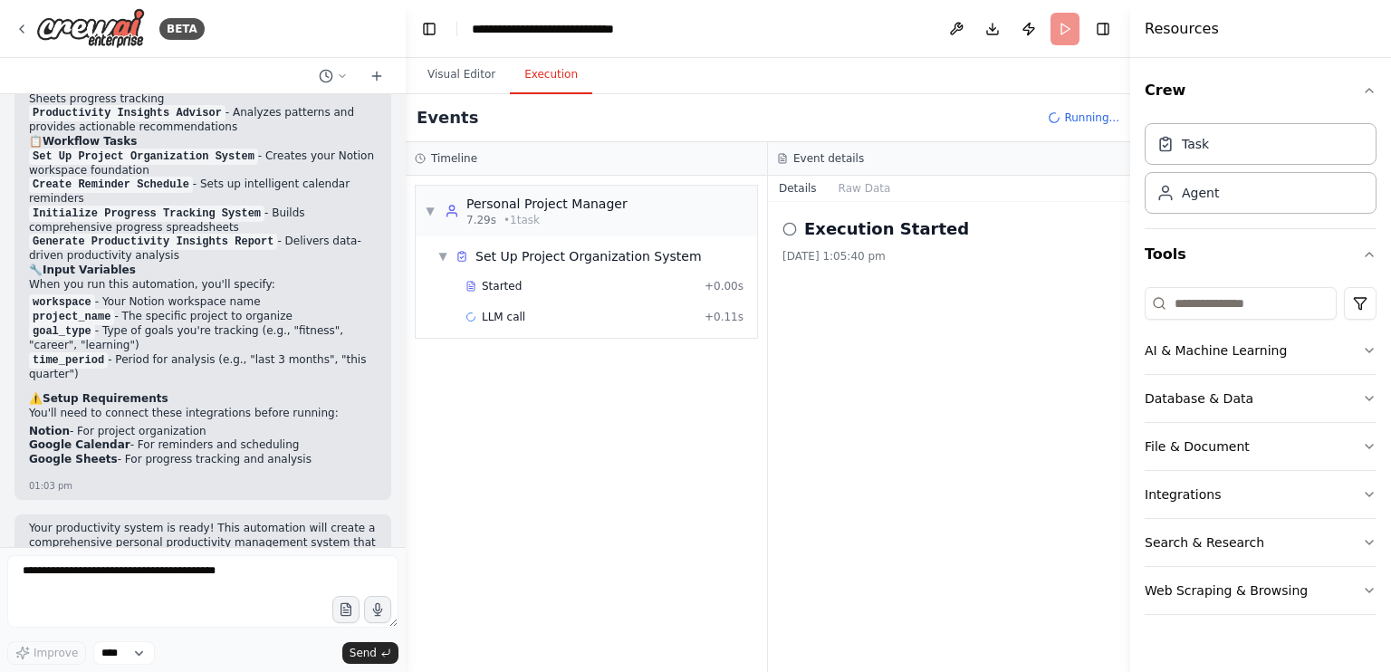
scroll to position [1555, 0]
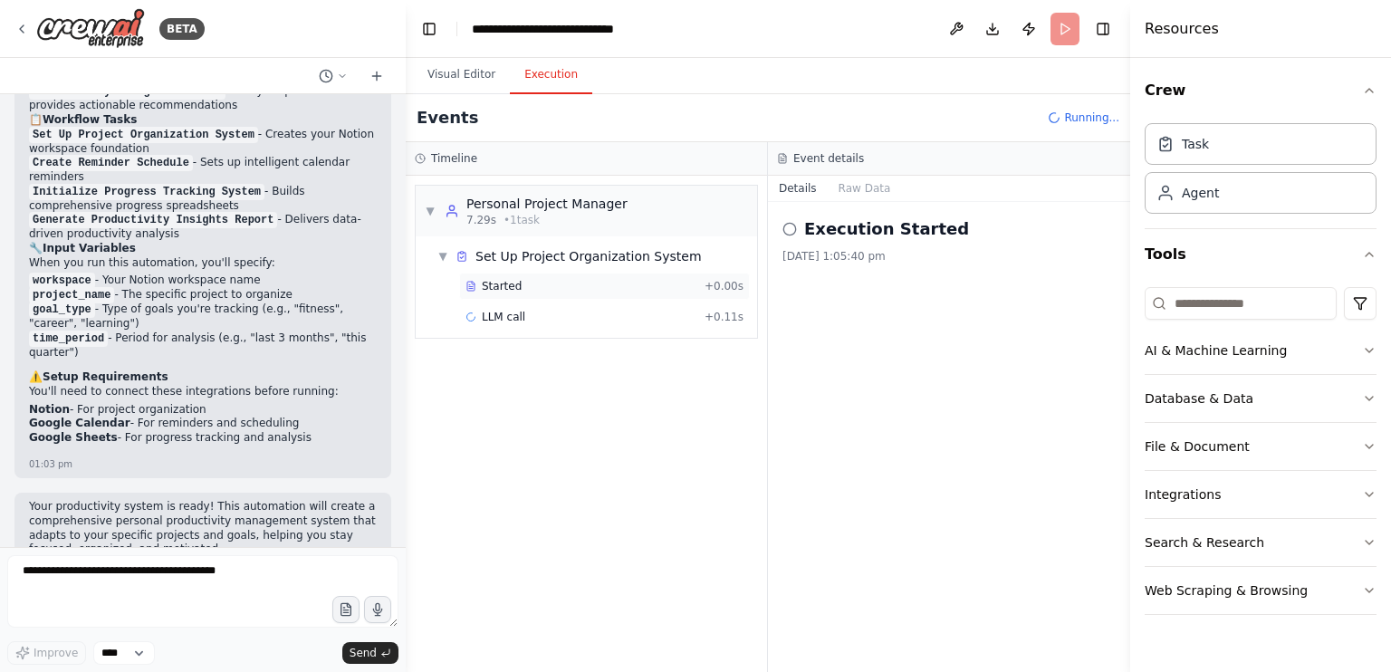
click at [508, 282] on span "Started" at bounding box center [502, 286] width 40 height 14
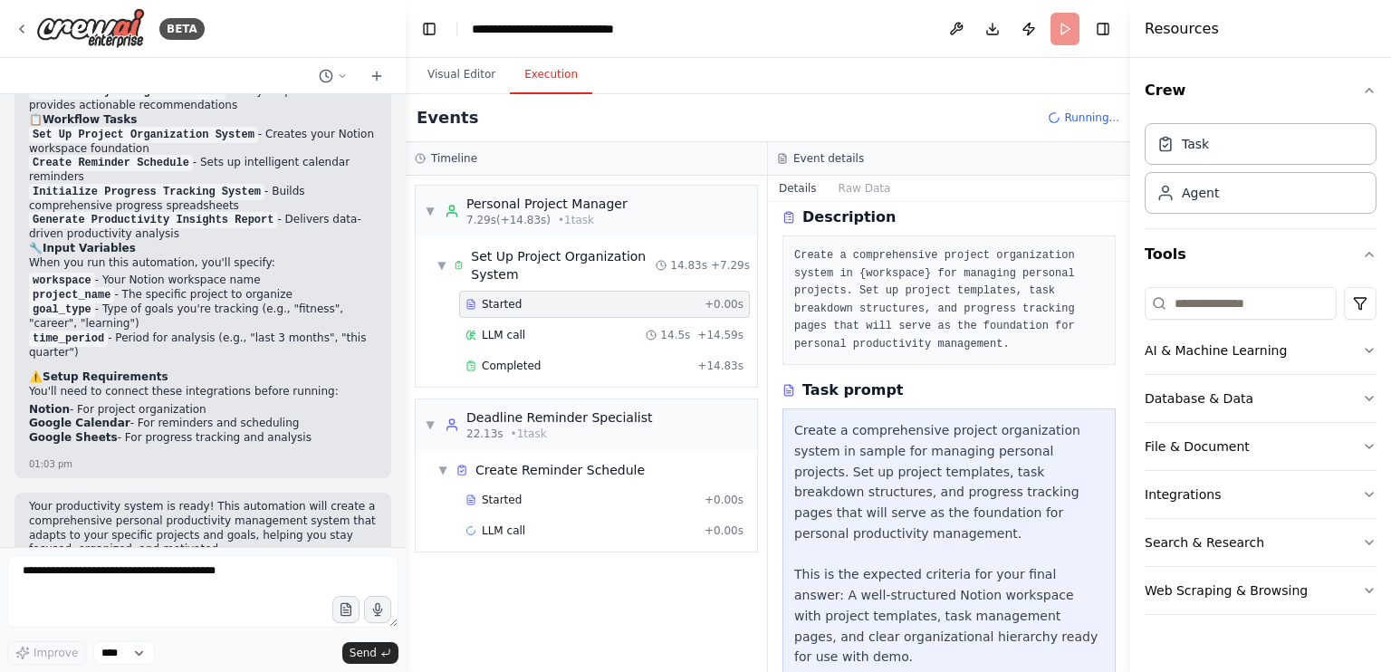
scroll to position [103, 0]
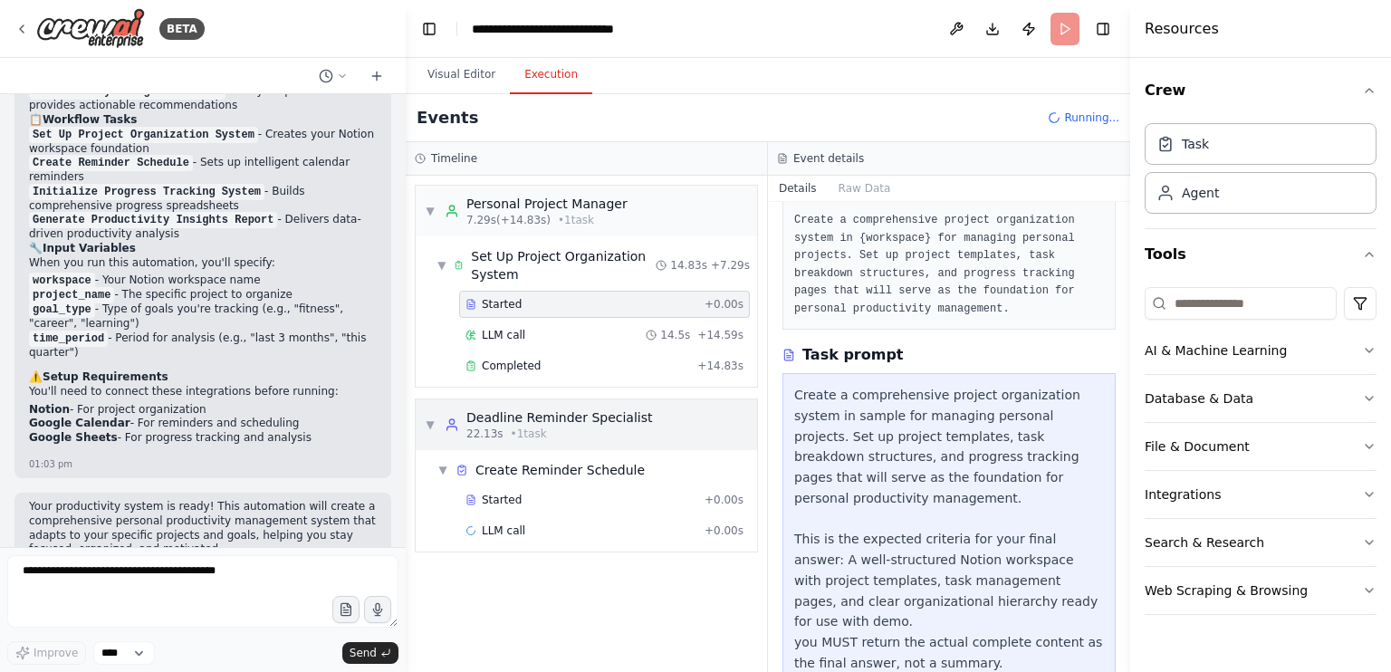
click at [682, 418] on div "▼ Deadline Reminder Specialist 22.13s • 1 task" at bounding box center [586, 424] width 341 height 51
click at [529, 216] on span "7.29s (+14.83s)" at bounding box center [508, 220] width 84 height 14
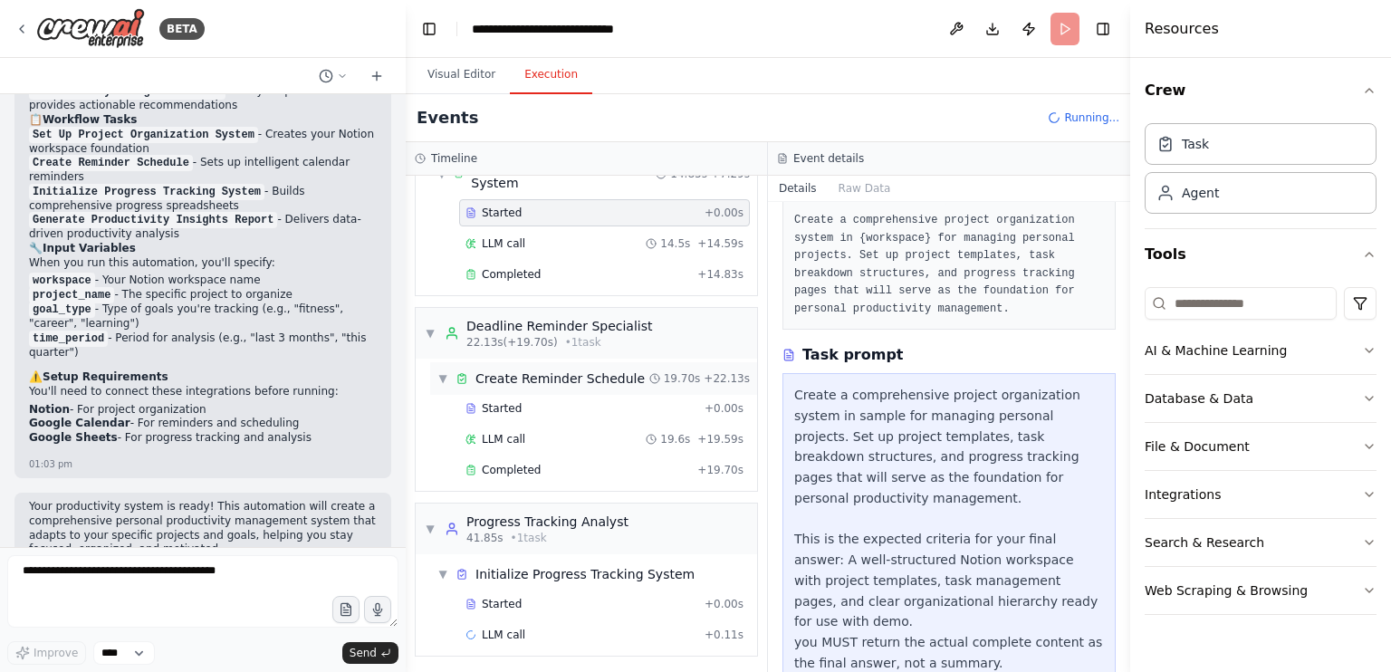
scroll to position [0, 0]
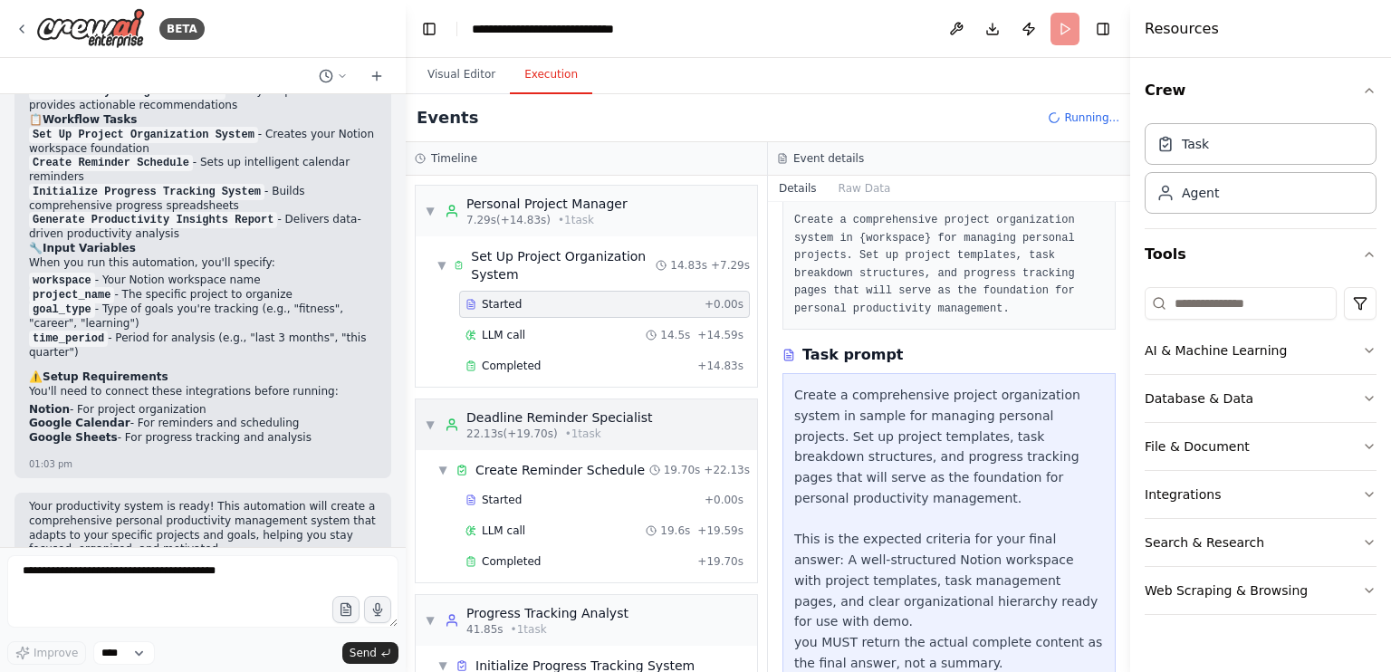
click at [517, 418] on div "Deadline Reminder Specialist" at bounding box center [559, 417] width 187 height 18
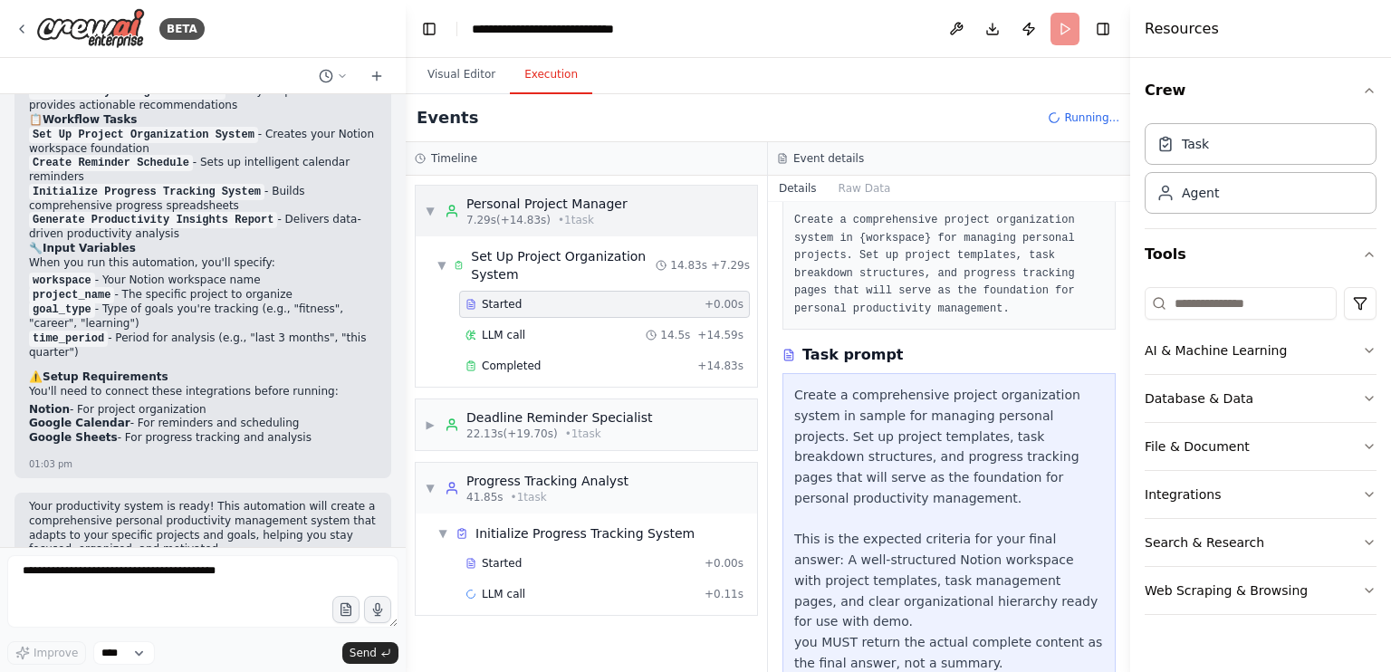
click at [473, 206] on div "Personal Project Manager" at bounding box center [546, 204] width 161 height 18
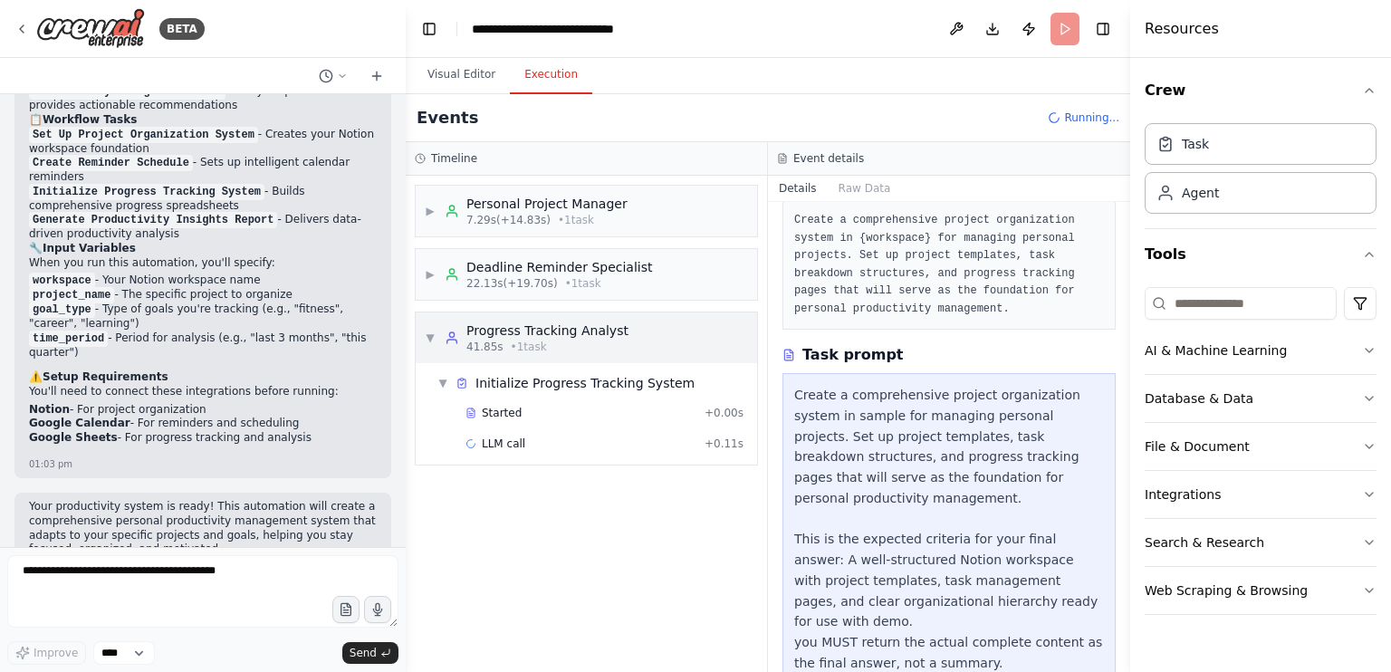
click at [511, 340] on span "• 1 task" at bounding box center [529, 347] width 36 height 14
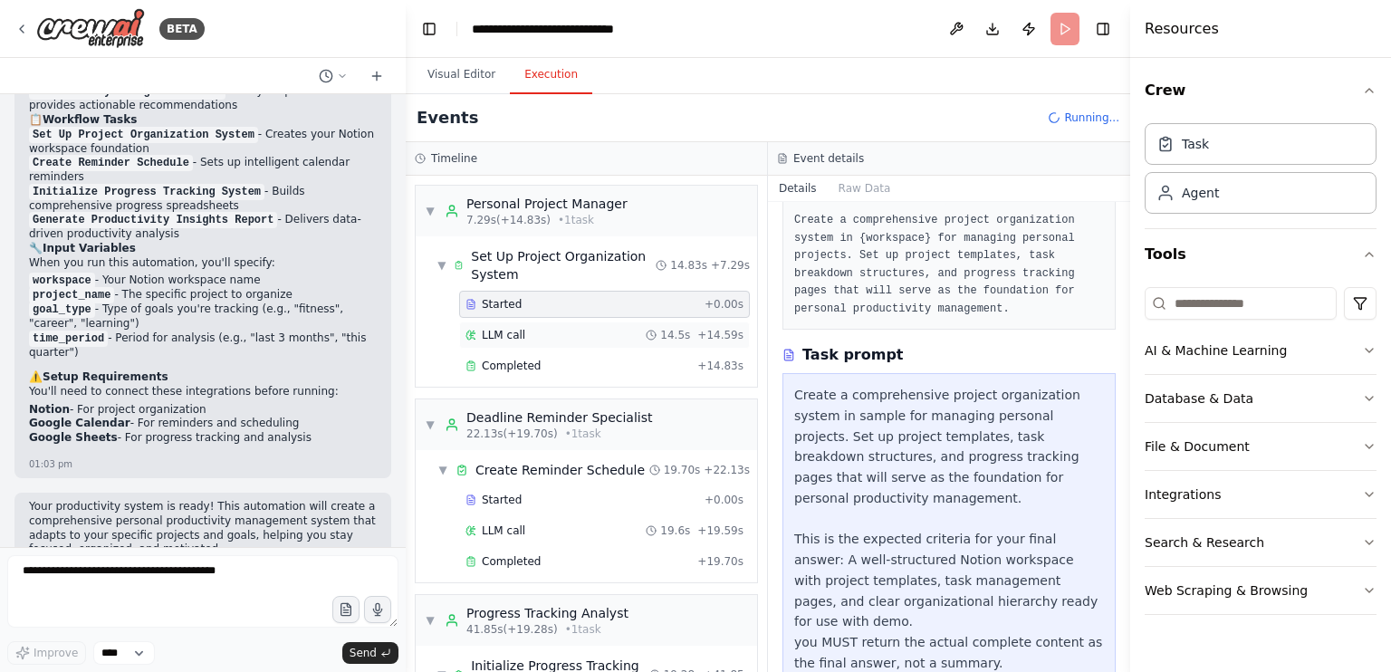
scroll to position [304, 0]
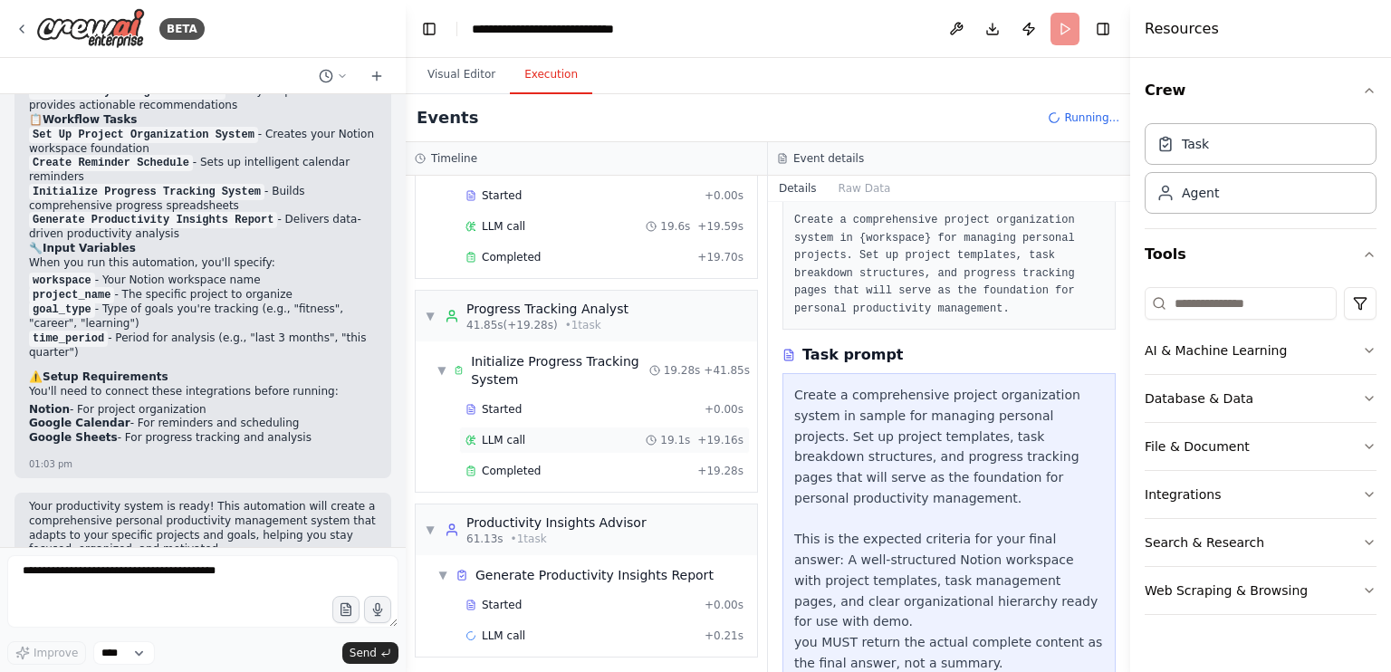
click at [687, 439] on div "19.1s + 19.16s" at bounding box center [695, 440] width 98 height 14
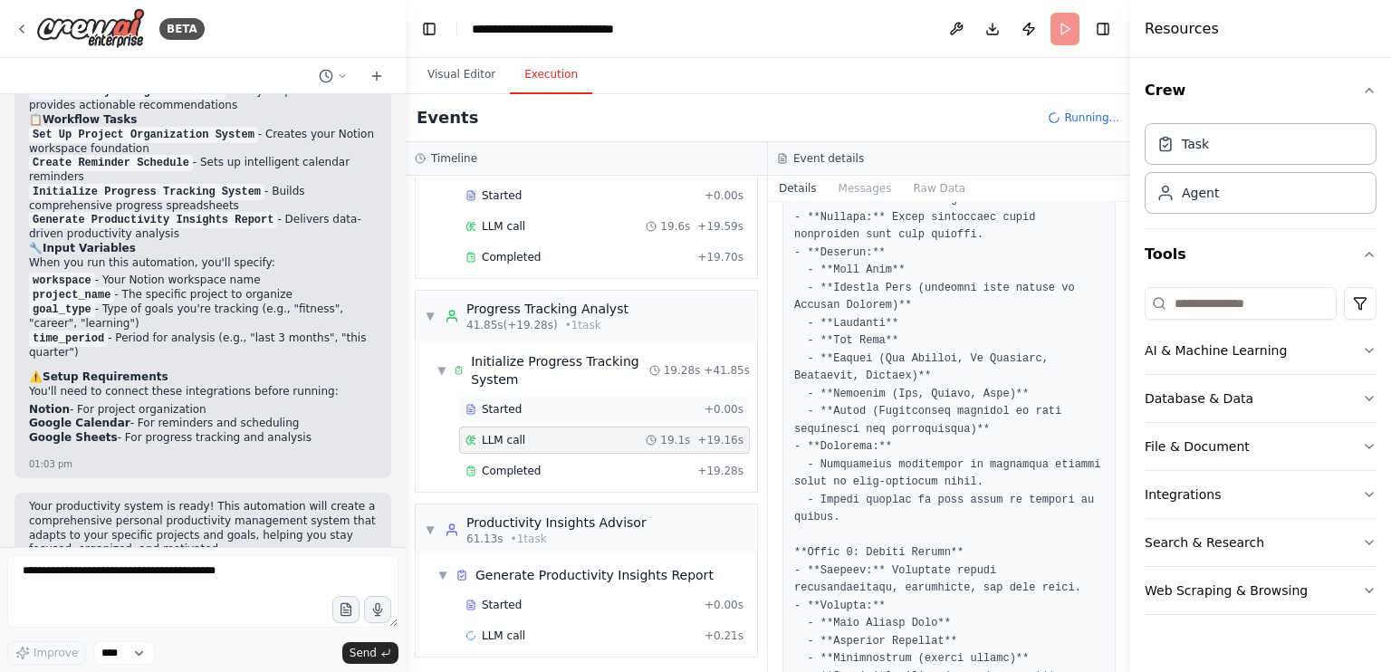
scroll to position [1047, 0]
click at [651, 464] on div "Completed" at bounding box center [578, 471] width 225 height 14
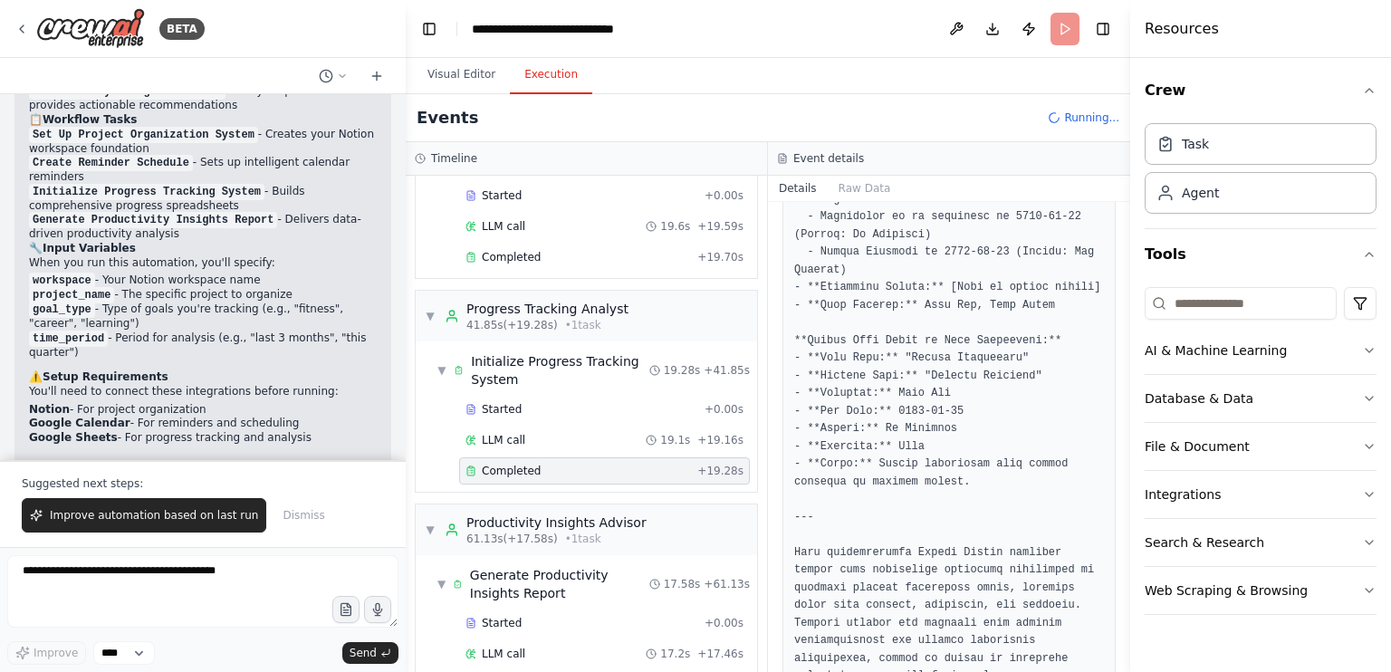
scroll to position [352, 0]
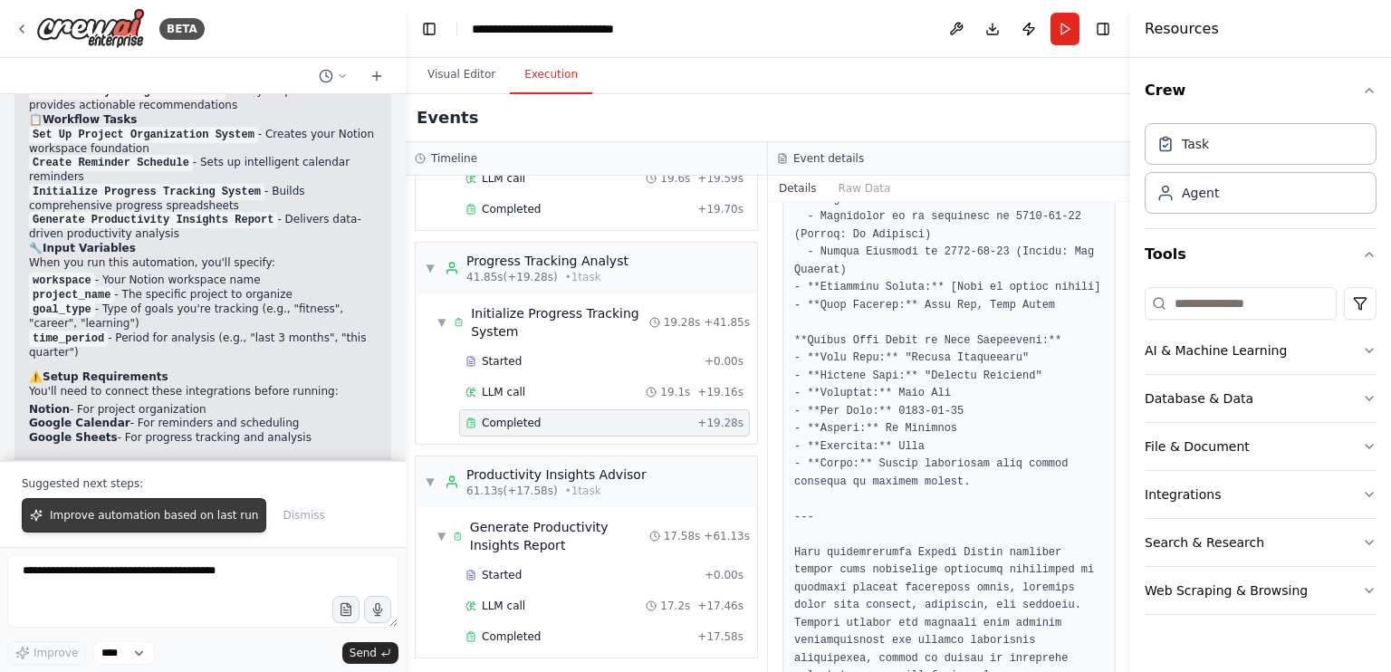
click at [213, 518] on span "Improve automation based on last run" at bounding box center [154, 515] width 208 height 14
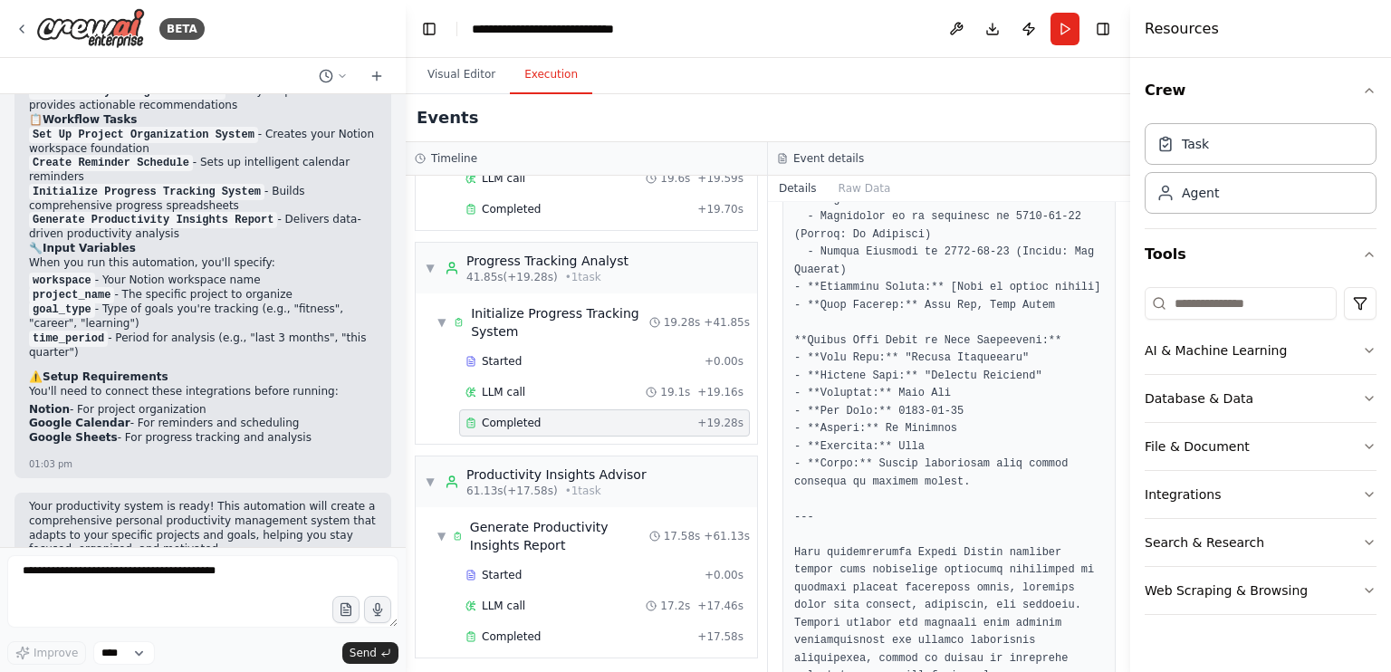
scroll to position [1602, 0]
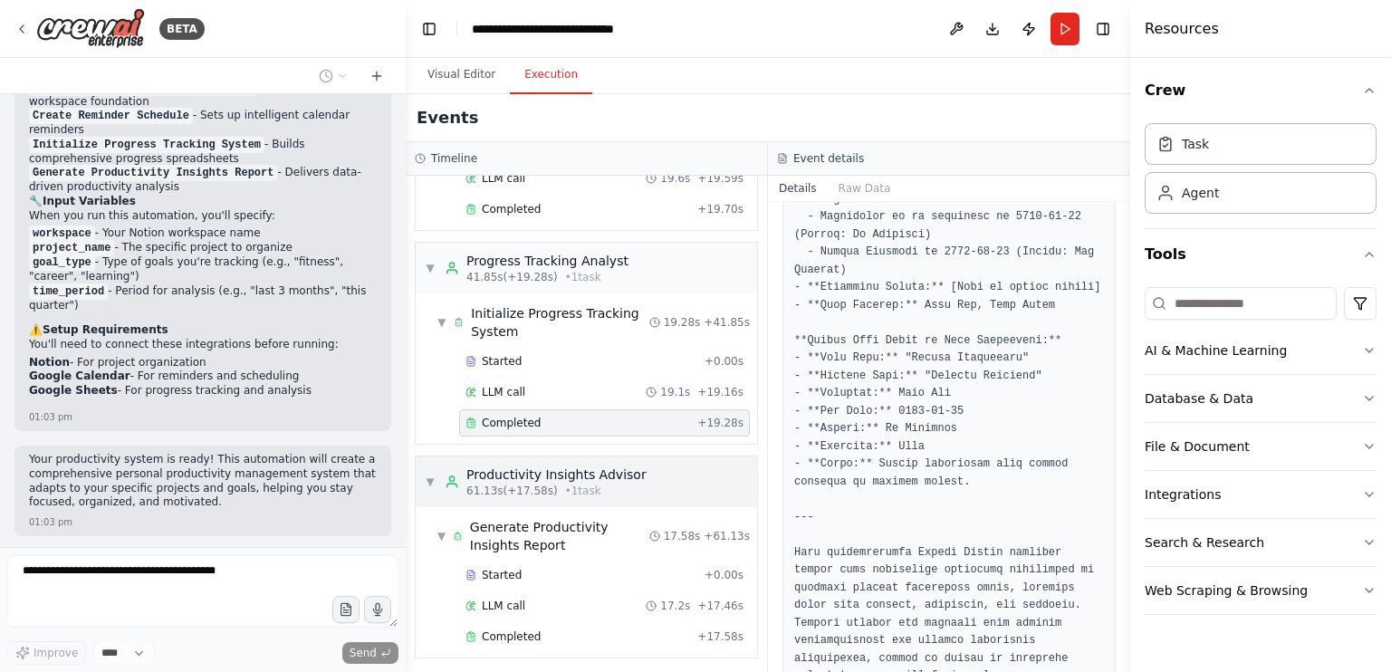
click at [609, 466] on div "Productivity Insights Advisor" at bounding box center [556, 475] width 180 height 18
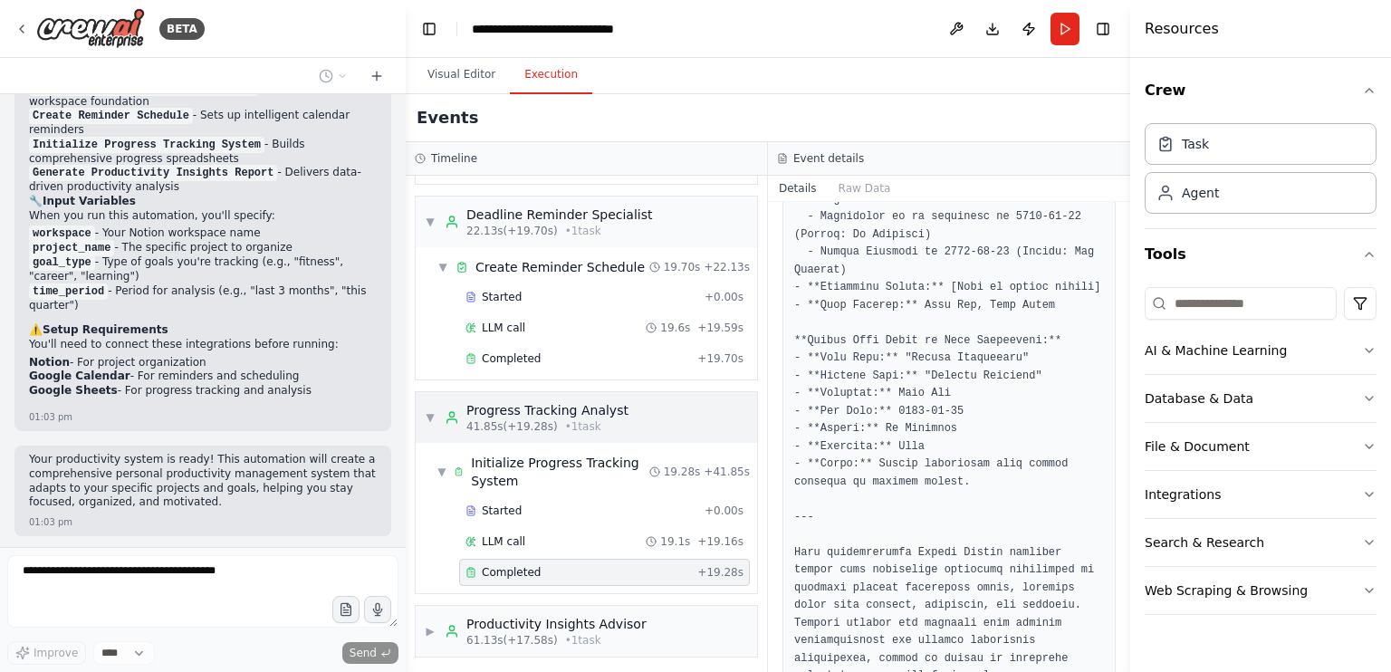
click at [572, 401] on div "Progress Tracking Analyst" at bounding box center [547, 410] width 162 height 18
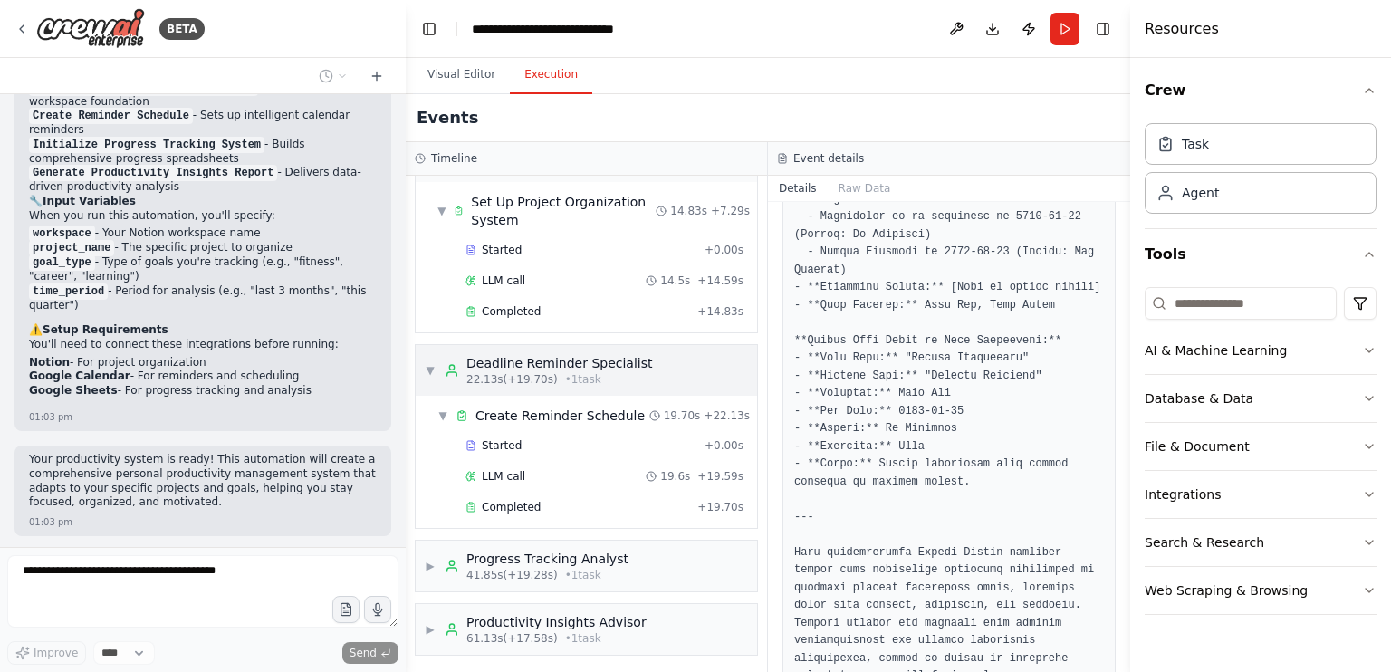
click at [555, 366] on div "Deadline Reminder Specialist" at bounding box center [559, 363] width 187 height 18
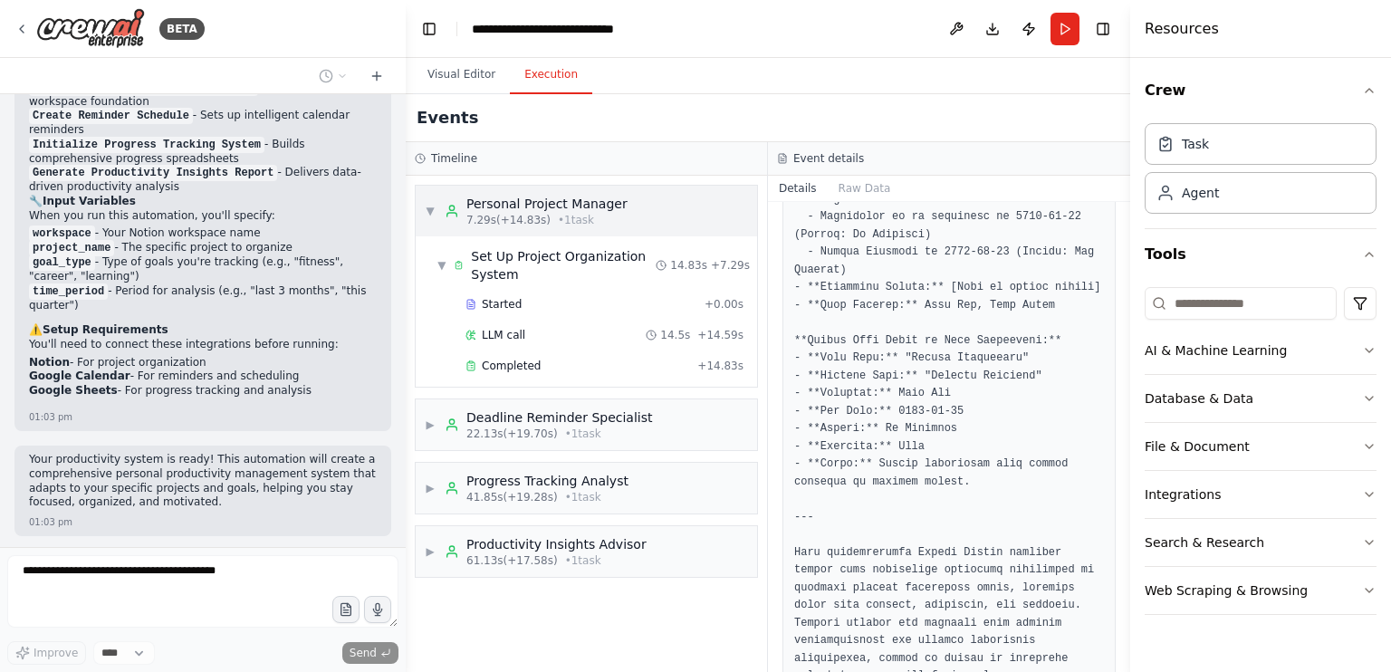
click at [516, 210] on div "Personal Project Manager" at bounding box center [546, 204] width 161 height 18
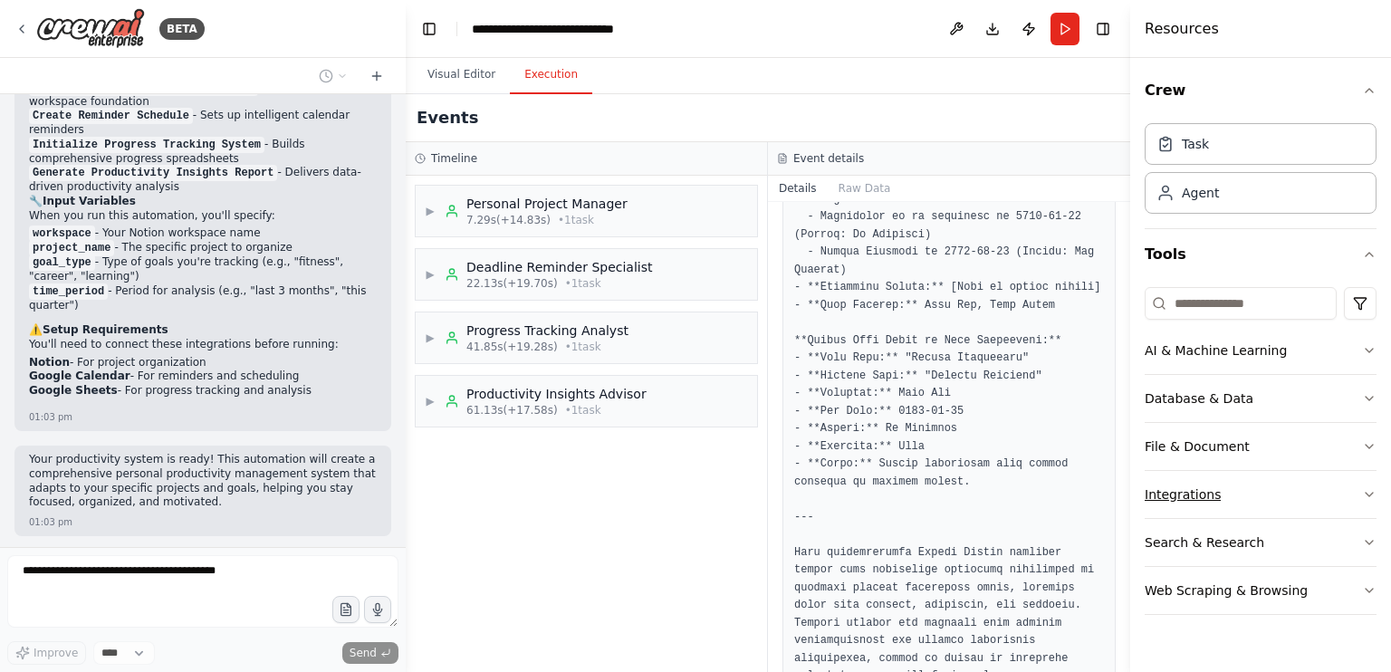
click at [1322, 475] on button "Integrations" at bounding box center [1261, 494] width 232 height 47
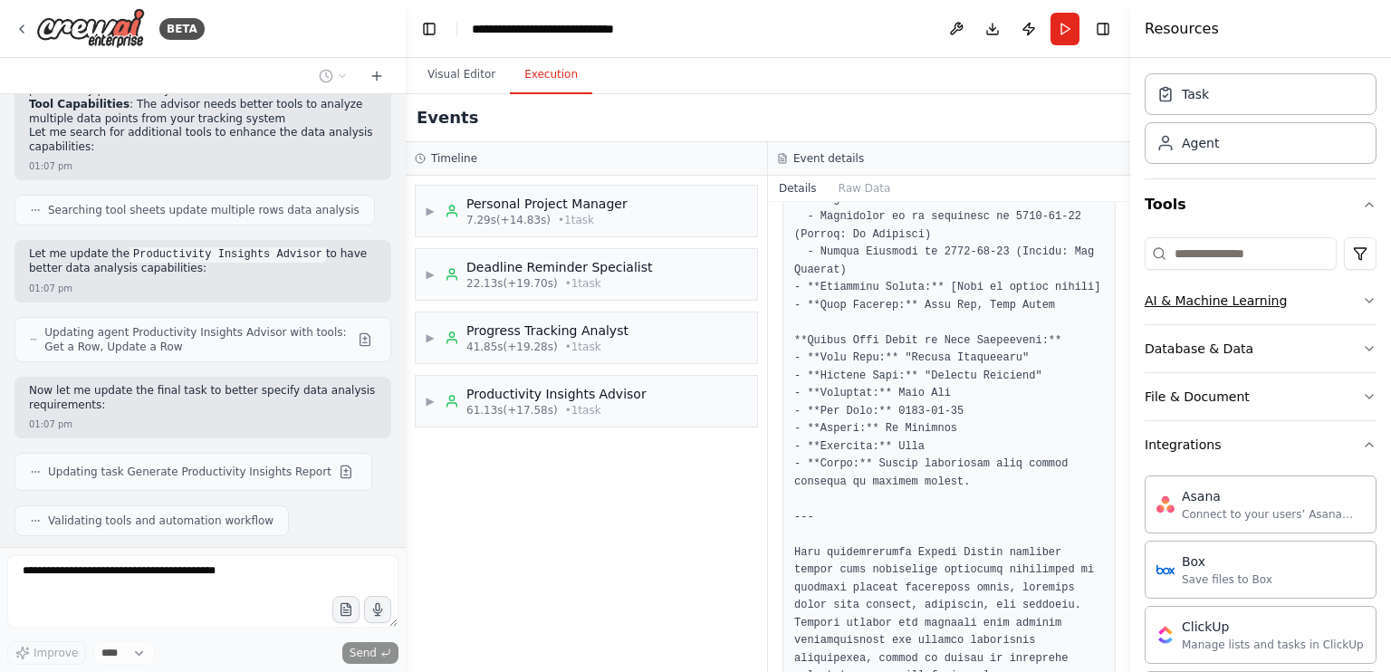
click at [1305, 303] on button "AI & Machine Learning" at bounding box center [1261, 300] width 232 height 47
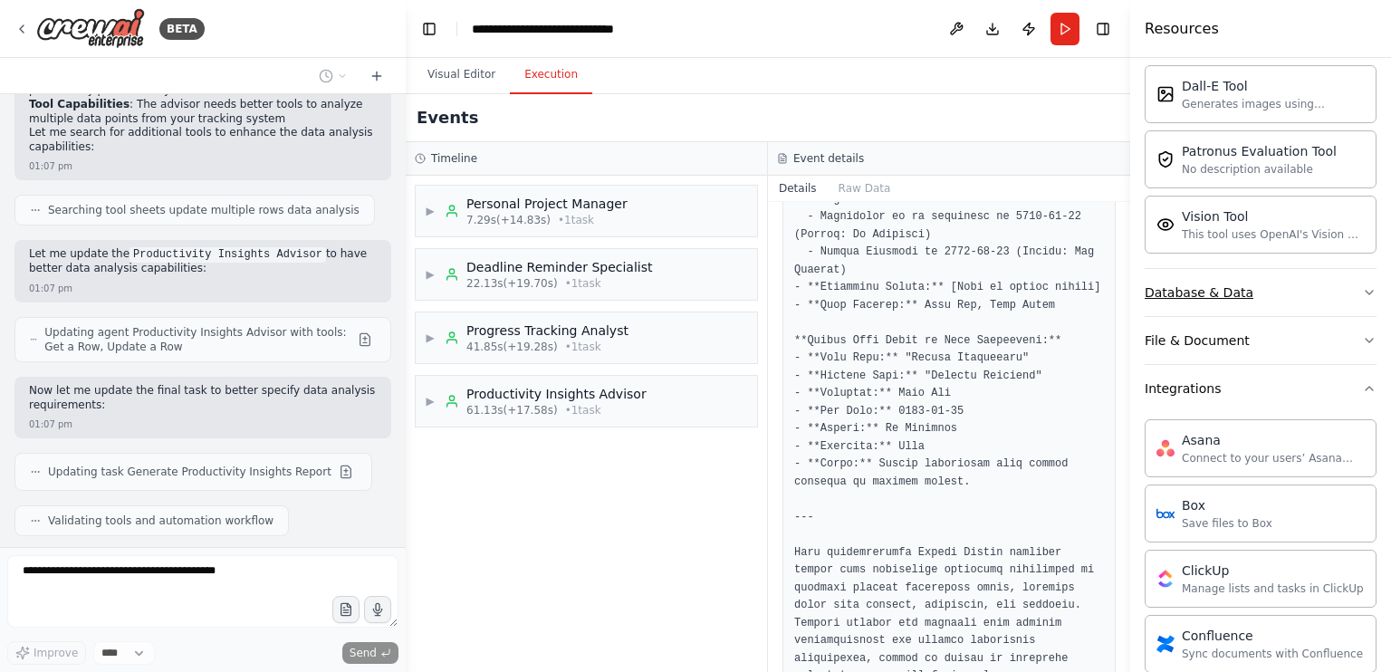
click at [1317, 283] on button "Database & Data" at bounding box center [1261, 292] width 232 height 47
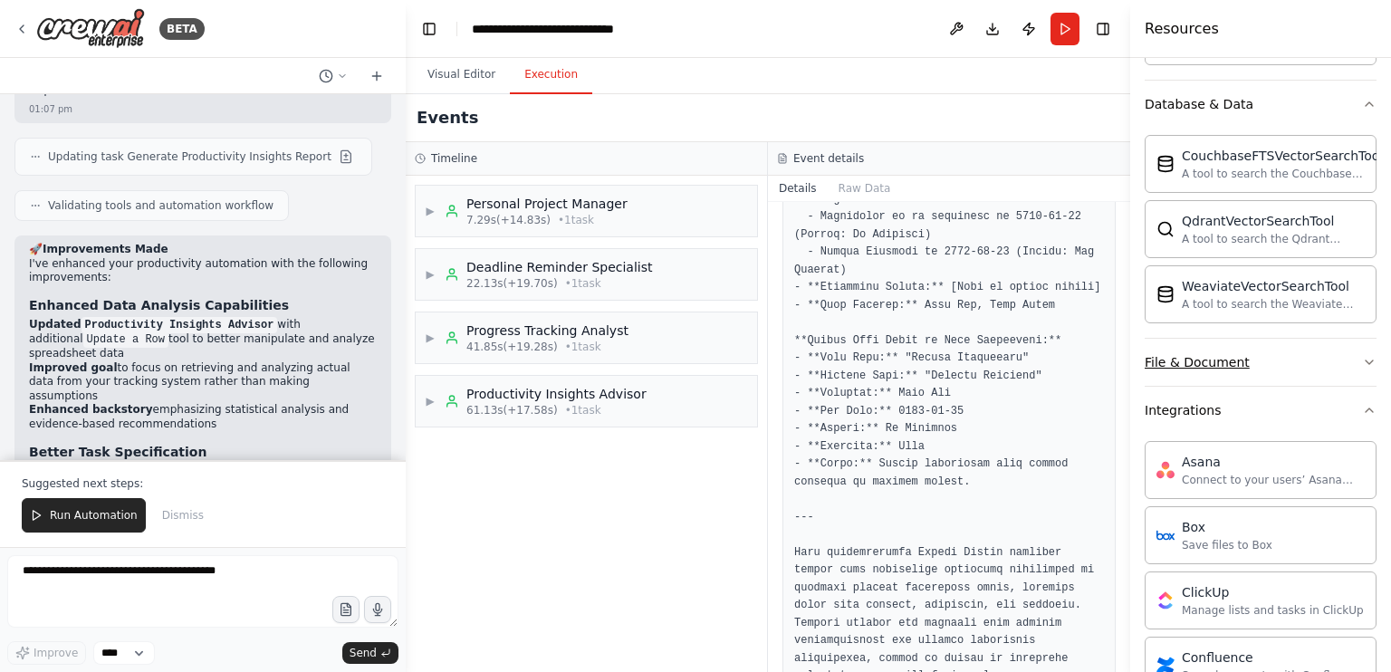
click at [1251, 350] on button "File & Document" at bounding box center [1261, 362] width 232 height 47
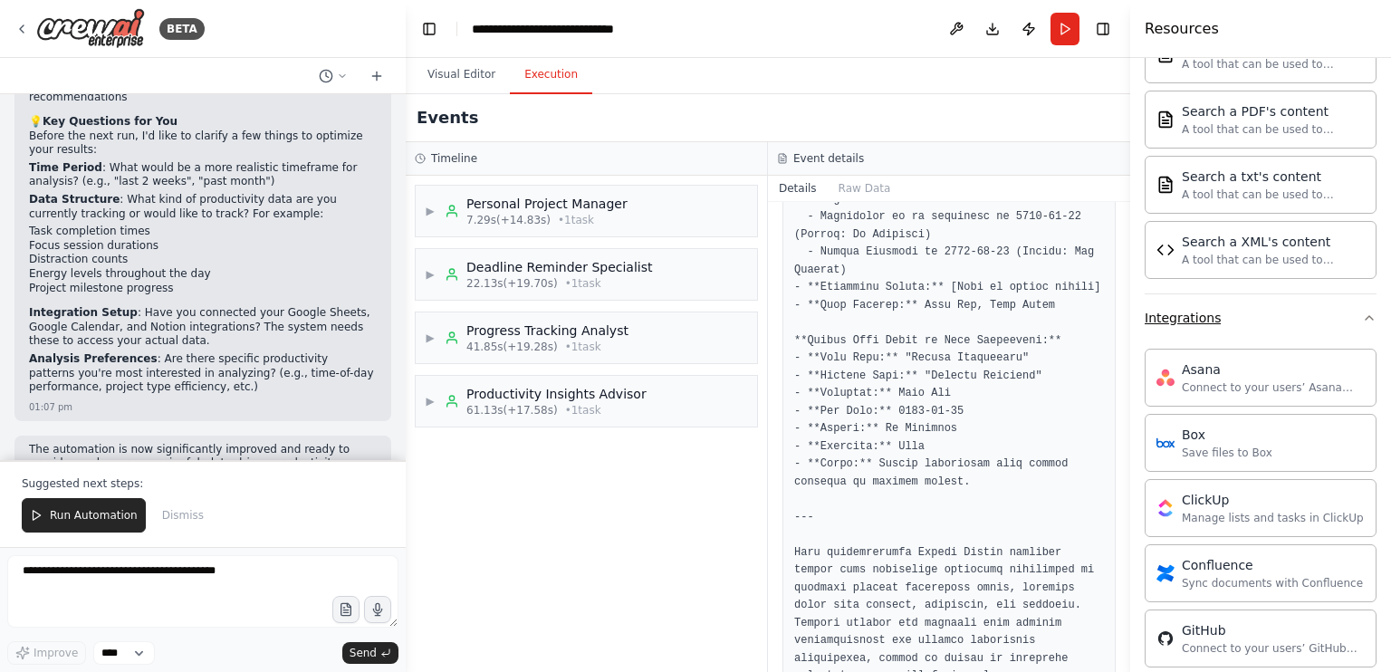
click at [1278, 312] on button "Integrations" at bounding box center [1261, 317] width 232 height 47
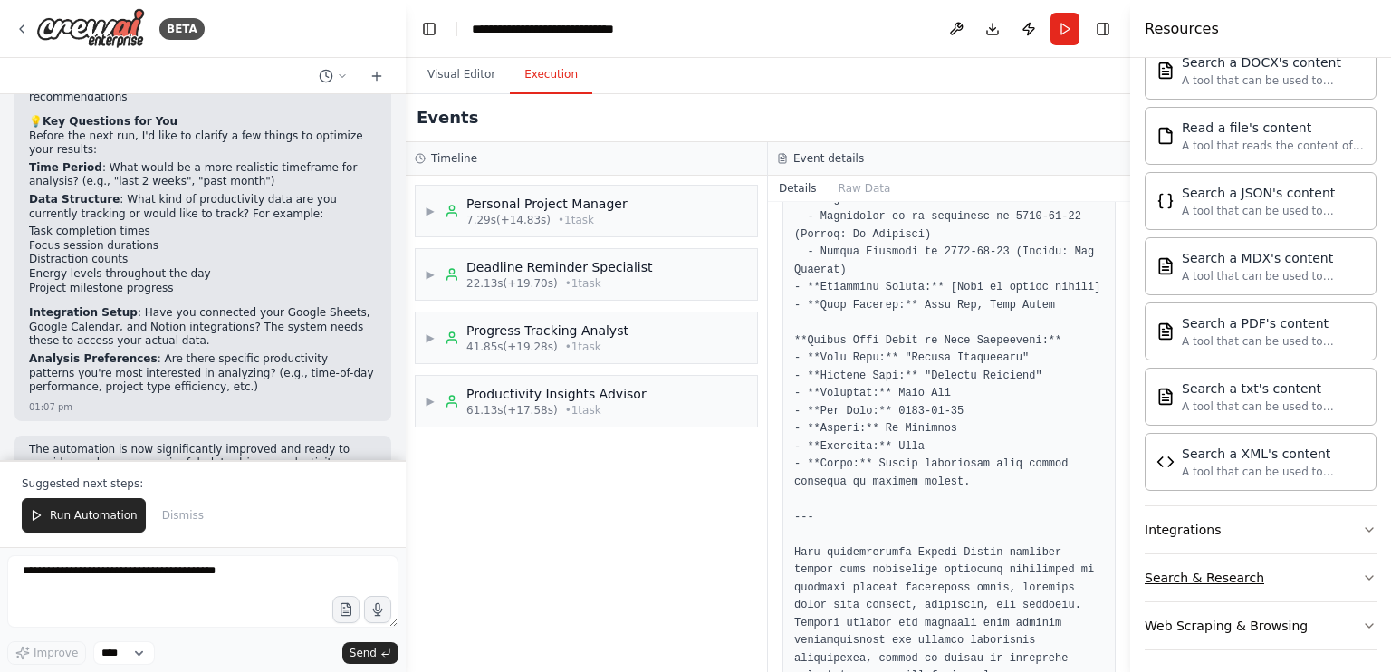
click at [1277, 560] on button "Search & Research" at bounding box center [1261, 577] width 232 height 47
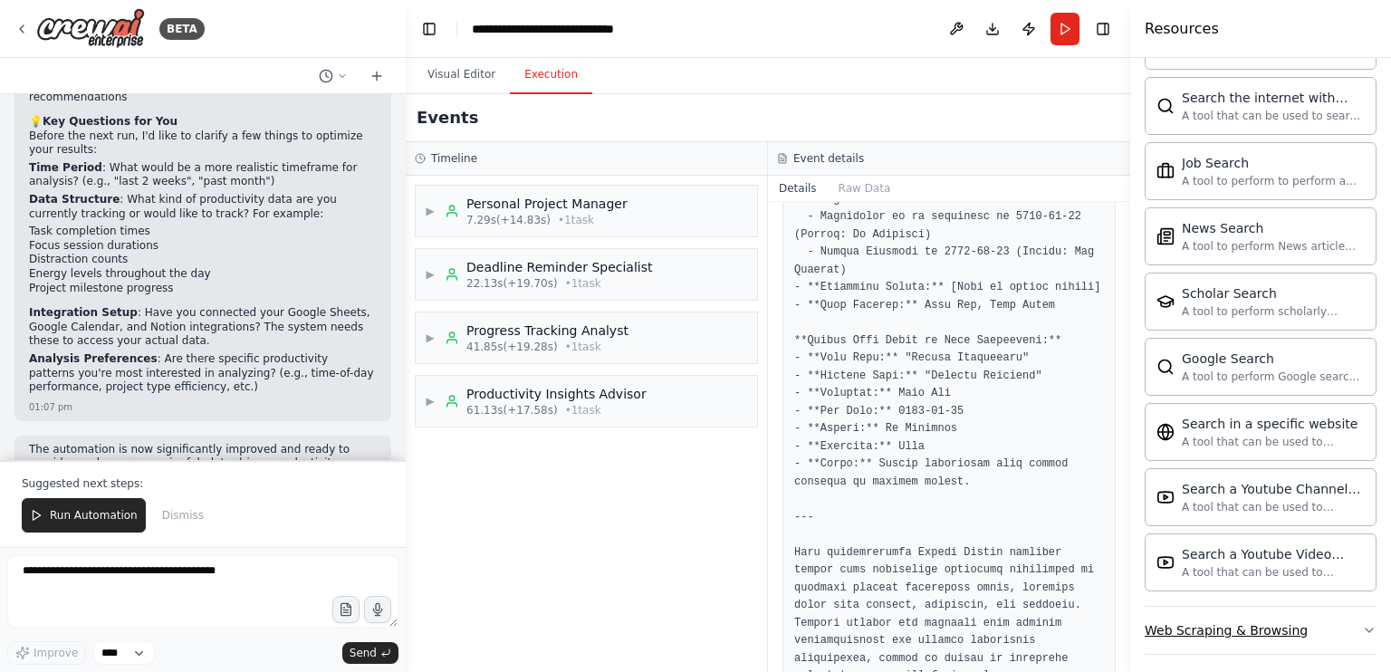
click at [1264, 621] on div "Web Scraping & Browsing" at bounding box center [1226, 630] width 163 height 18
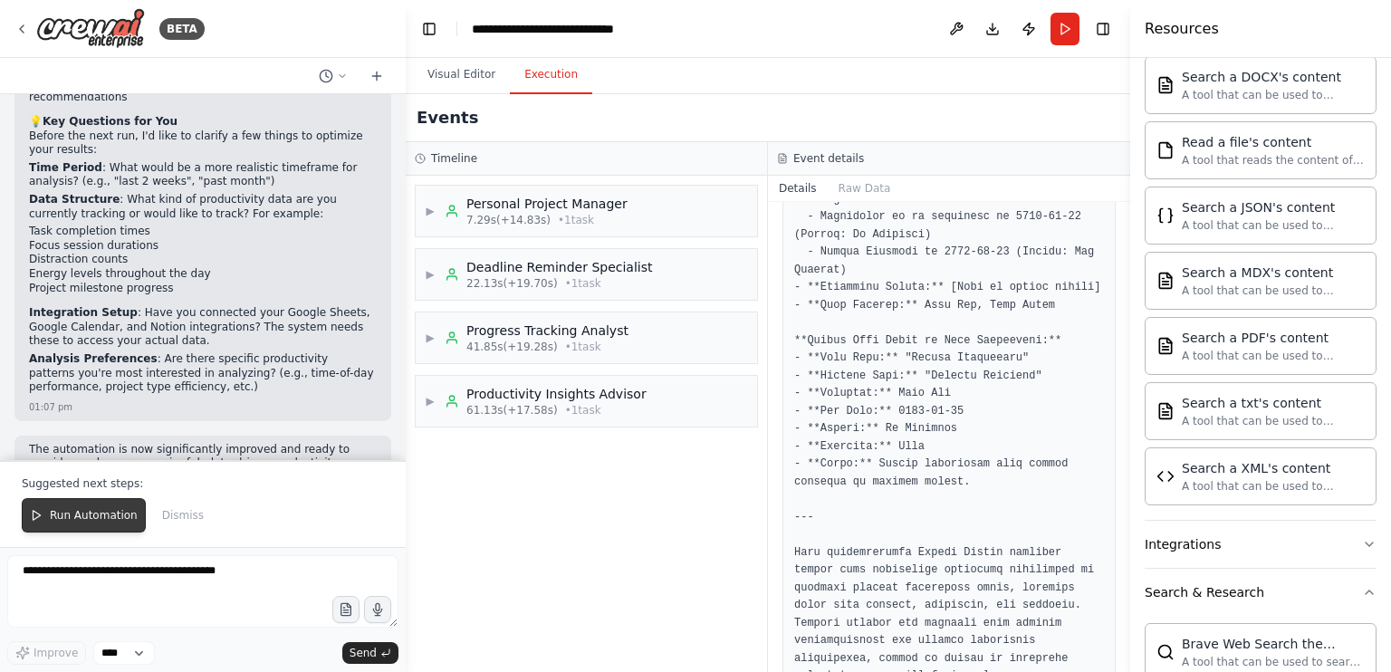
click at [110, 519] on span "Run Automation" at bounding box center [94, 515] width 88 height 14
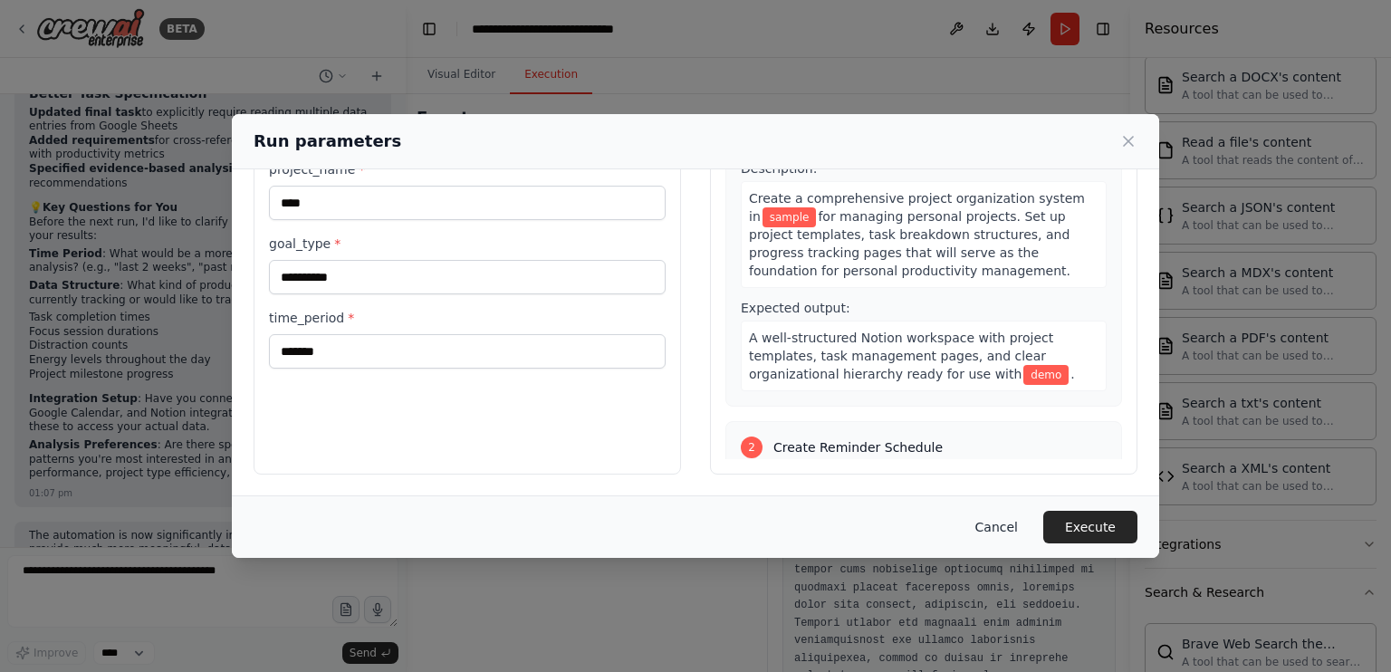
click at [1014, 535] on button "Cancel" at bounding box center [997, 527] width 72 height 33
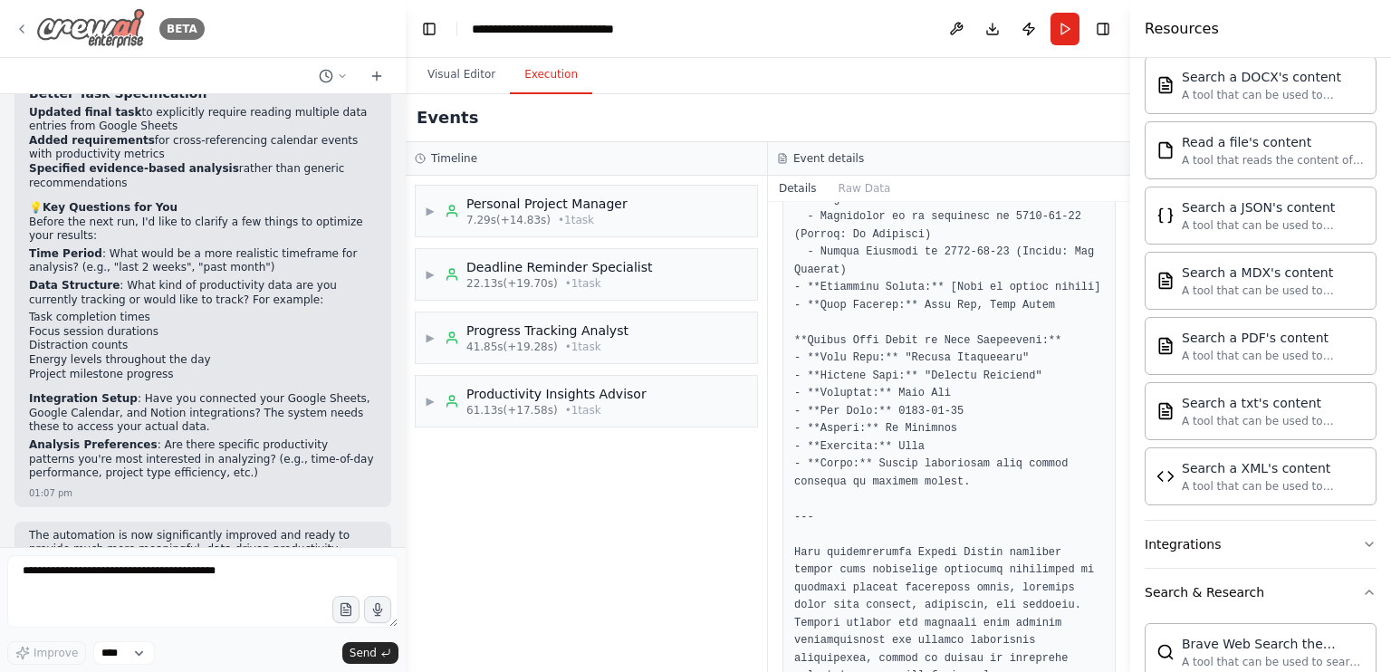
click at [76, 29] on img at bounding box center [90, 28] width 109 height 41
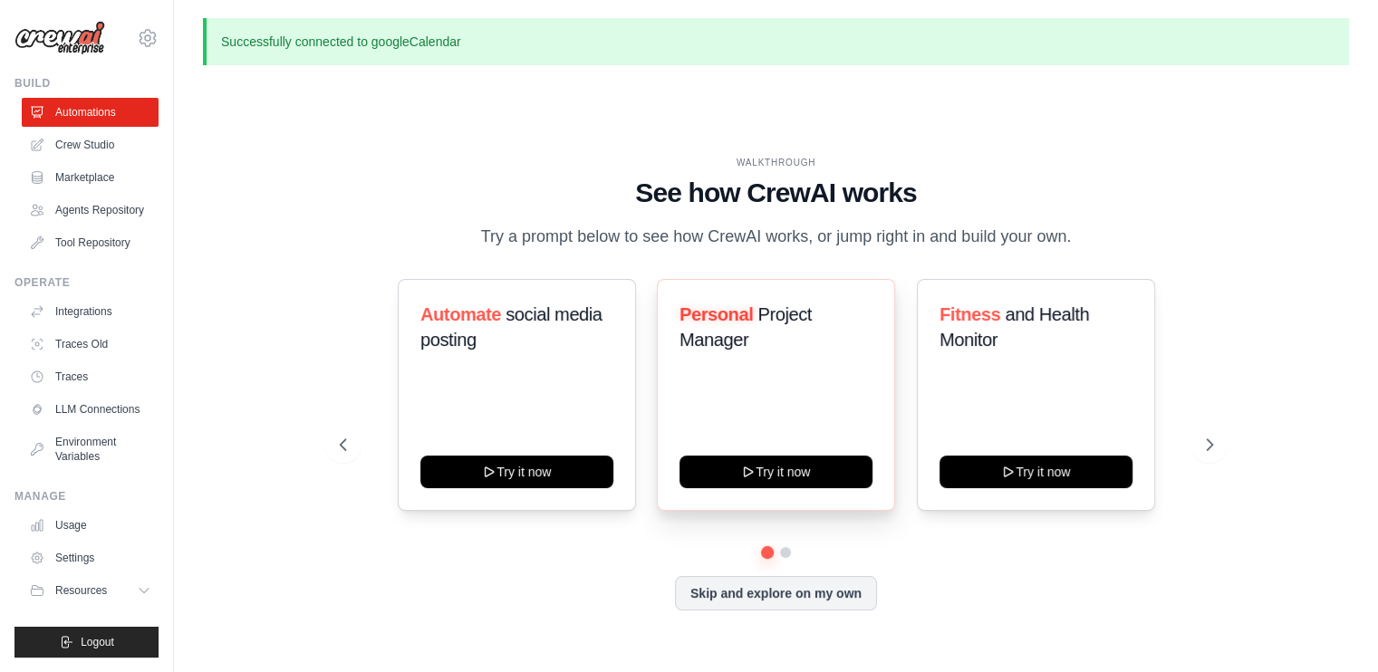
scroll to position [62, 0]
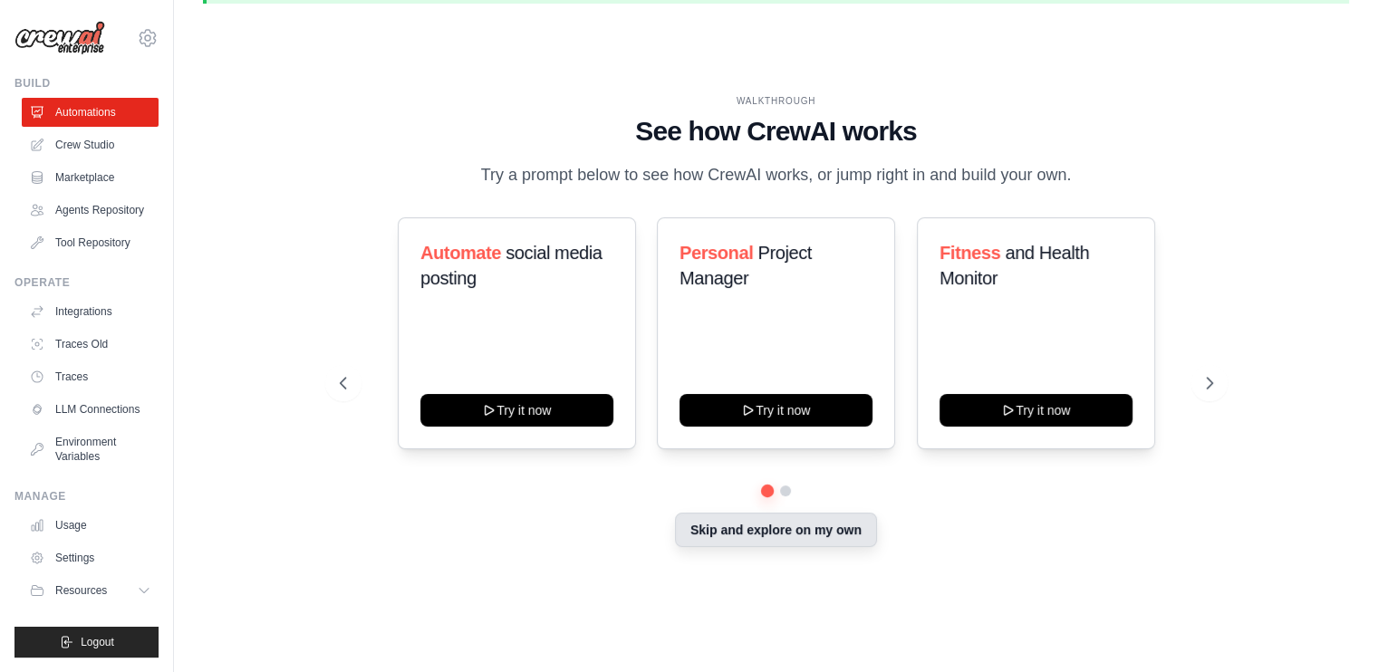
click at [728, 547] on button "Skip and explore on my own" at bounding box center [776, 530] width 202 height 34
